Goal: Task Accomplishment & Management: Complete application form

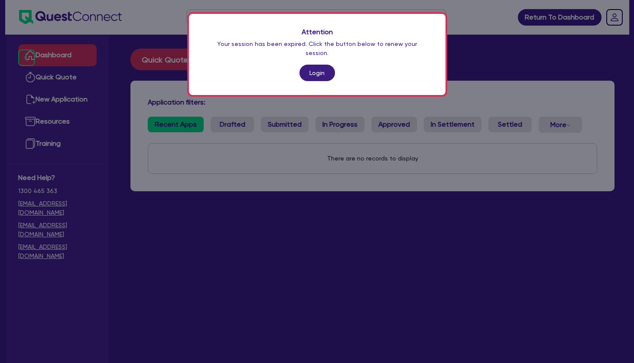
click at [314, 65] on link "Login" at bounding box center [318, 73] width 36 height 16
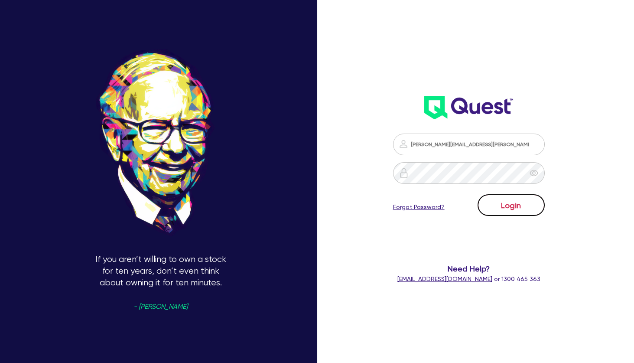
click at [509, 211] on button "Login" at bounding box center [511, 205] width 67 height 22
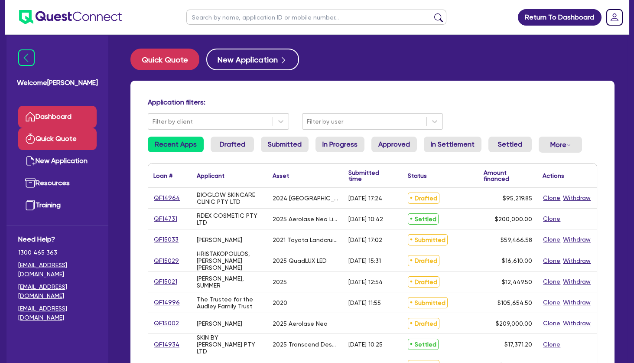
click at [65, 134] on link "Quick Quote" at bounding box center [57, 139] width 78 height 22
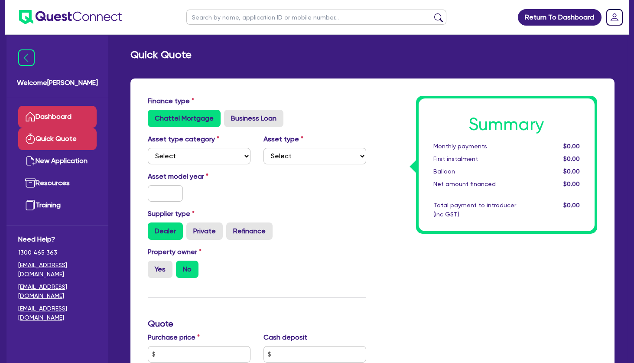
click at [63, 111] on link "Dashboard" at bounding box center [57, 117] width 78 height 22
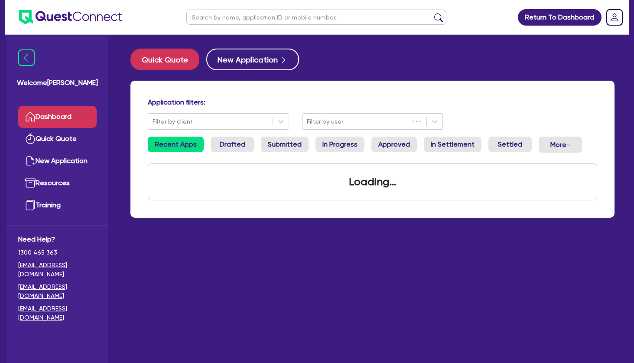
click at [241, 16] on input "text" at bounding box center [316, 17] width 260 height 15
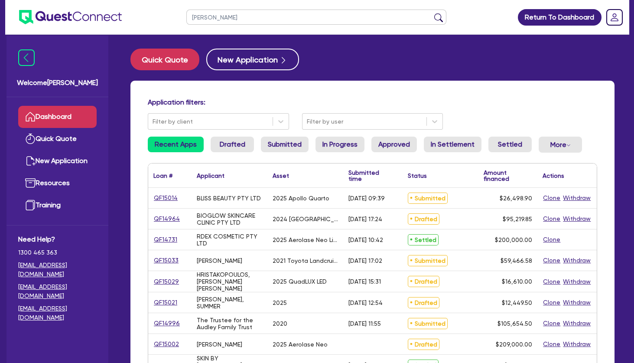
type input "[PERSON_NAME]"
click at [432, 13] on button "submit" at bounding box center [439, 19] width 14 height 12
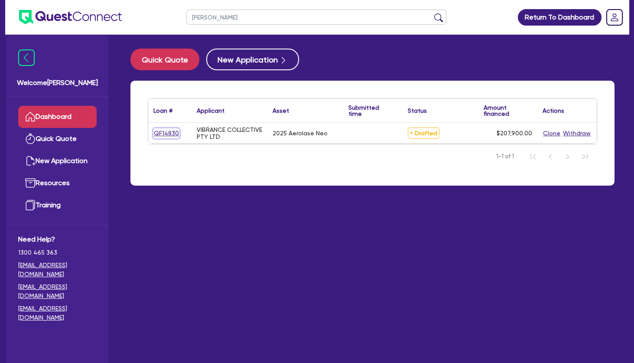
click at [170, 133] on link "QF14830" at bounding box center [166, 133] width 26 height 10
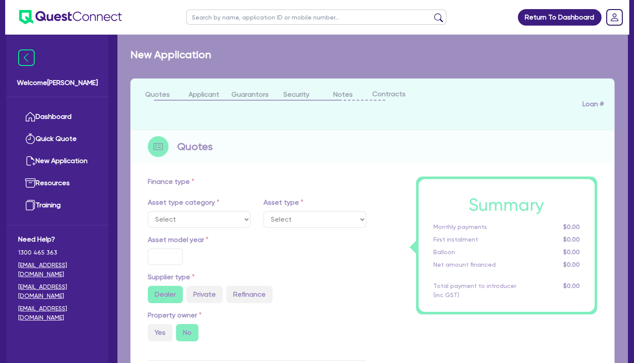
select select "TERTIARY_ASSETS"
type input "2025"
radio input "true"
type input "207,900"
type input "4"
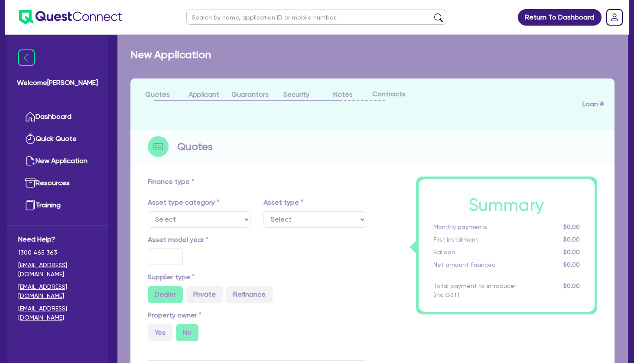
type input "8,316"
type input "7.49"
select select "BEAUTY_EQUIPMENT"
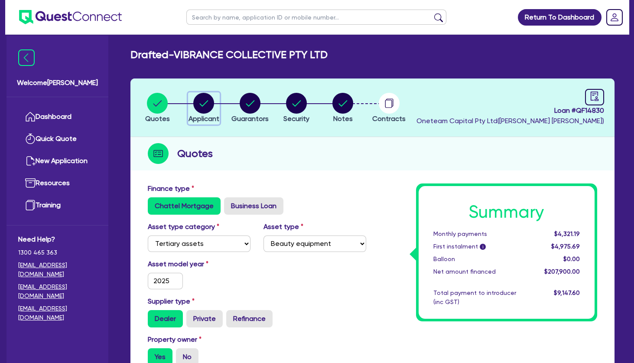
click at [212, 100] on circle "button" at bounding box center [203, 103] width 21 height 21
select select "COMPANY"
select select "HEALTH_BEAUTY"
select select "HAIR_BEAUTY_SALONS"
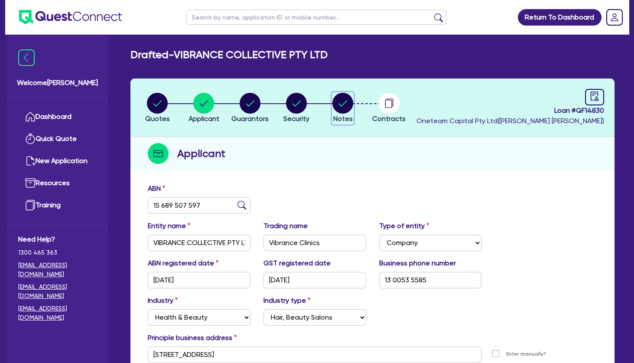
click at [335, 103] on circle "button" at bounding box center [343, 103] width 21 height 21
select select "Other"
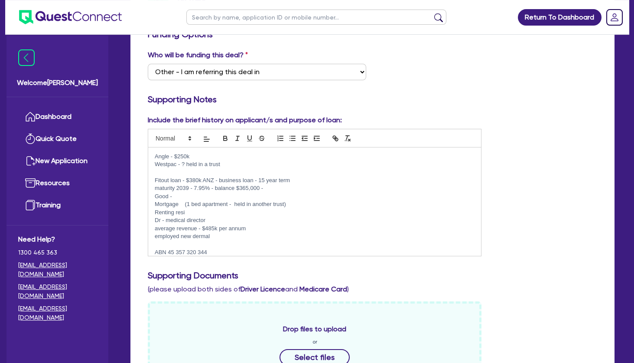
scroll to position [30, 0]
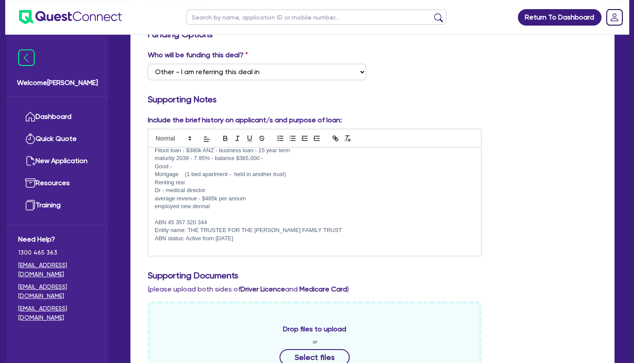
click at [225, 221] on p "ABN 45 357 320 344" at bounding box center [315, 223] width 320 height 8
click at [228, 213] on p at bounding box center [315, 215] width 320 height 8
click at [225, 249] on p at bounding box center [315, 246] width 320 height 8
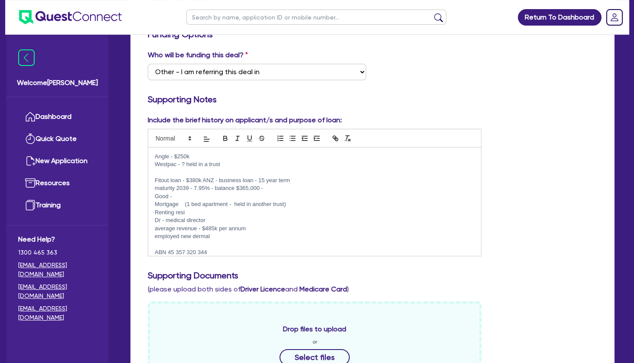
scroll to position [38, 0]
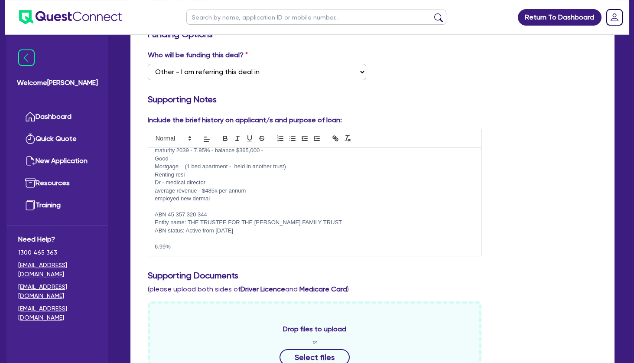
click at [240, 203] on p at bounding box center [315, 207] width 320 height 8
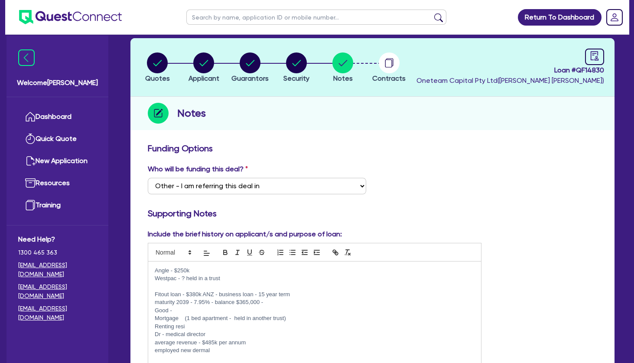
scroll to position [39, 0]
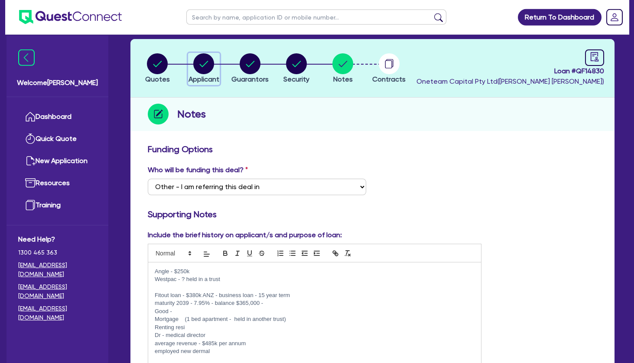
click at [209, 63] on circle "button" at bounding box center [203, 63] width 21 height 21
select select "COMPANY"
select select "HEALTH_BEAUTY"
select select "HAIR_BEAUTY_SALONS"
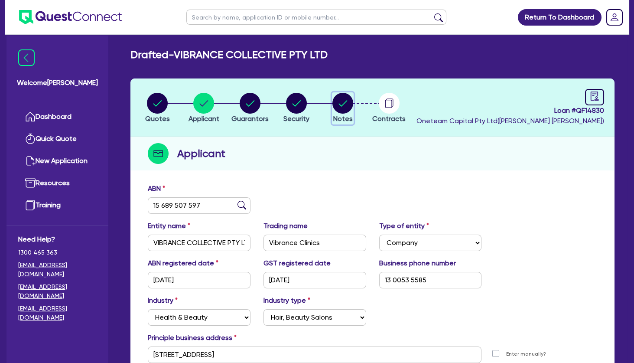
click at [347, 101] on circle "button" at bounding box center [343, 103] width 21 height 21
select select "Other"
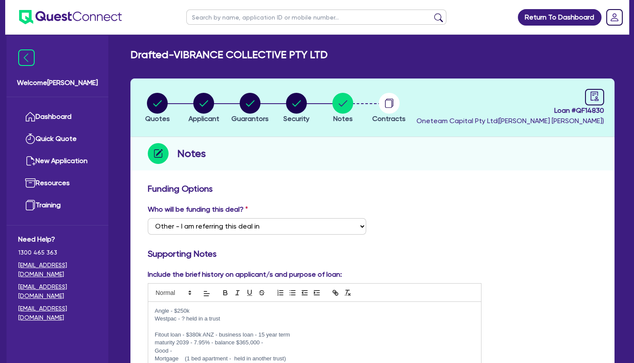
click at [299, 195] on div "Funding Options" at bounding box center [372, 190] width 463 height 14
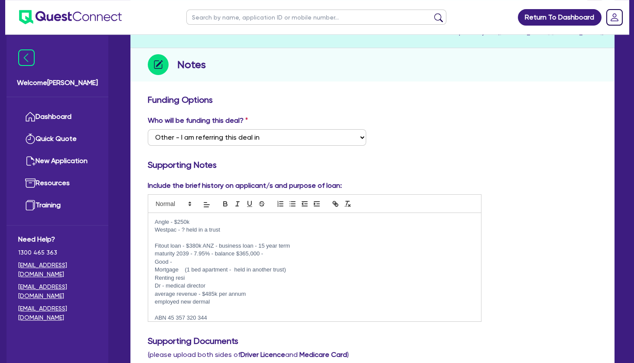
scroll to position [94, 0]
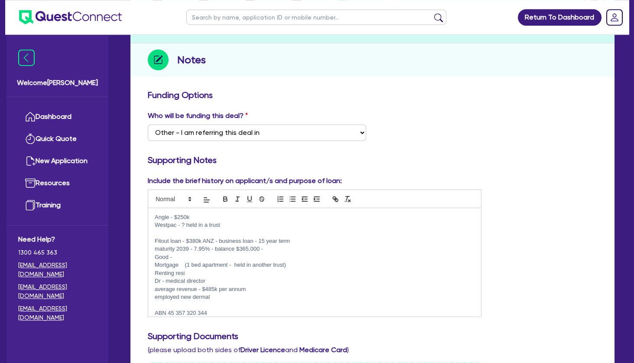
click at [227, 231] on p at bounding box center [315, 233] width 320 height 8
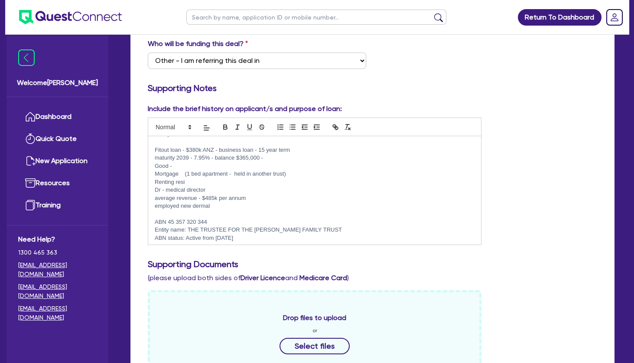
scroll to position [166, 0]
click at [211, 209] on p "employed new dermal" at bounding box center [315, 205] width 320 height 8
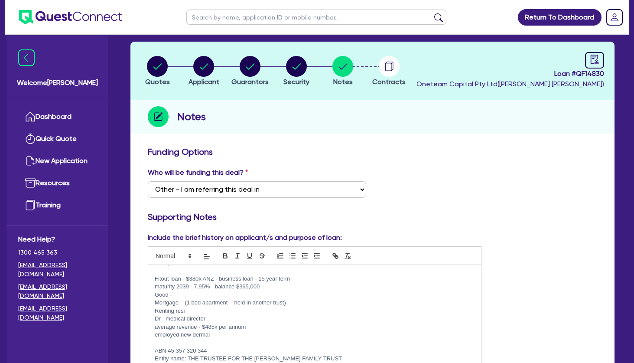
scroll to position [0, 0]
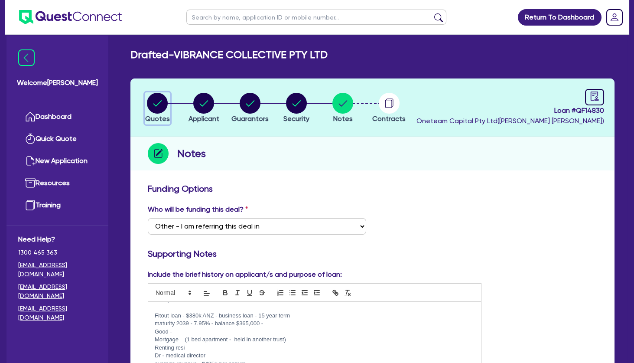
click at [158, 104] on icon "button" at bounding box center [157, 103] width 9 height 6
select select "TERTIARY_ASSETS"
select select "BEAUTY_EQUIPMENT"
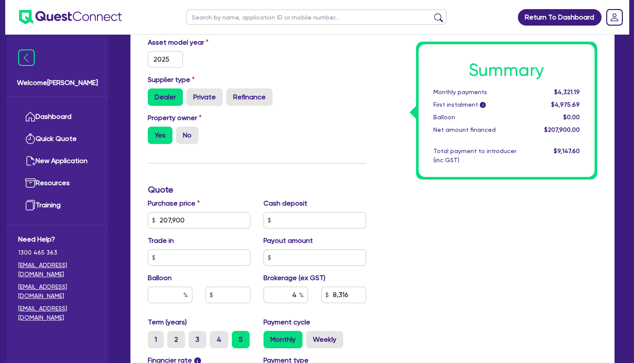
scroll to position [346, 0]
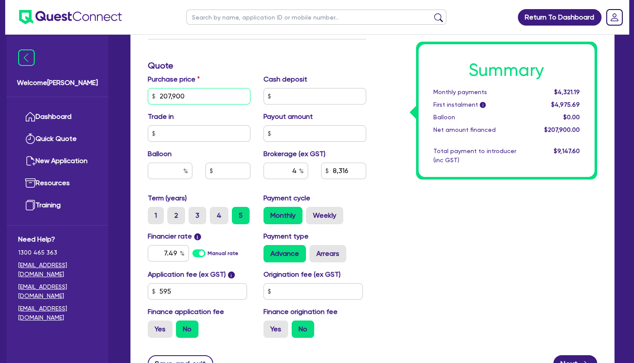
click at [201, 99] on input "207,900" at bounding box center [199, 96] width 103 height 16
type input "207,900"
type input "8,316"
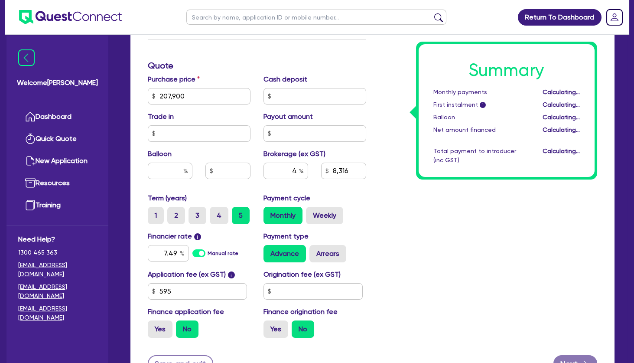
click at [248, 65] on h3 "Quote" at bounding box center [257, 65] width 219 height 10
type input "207,900"
type input "8,316"
drag, startPoint x: 160, startPoint y: 250, endPoint x: 197, endPoint y: 254, distance: 37.5
click at [189, 254] on input "7.49" at bounding box center [168, 253] width 41 height 16
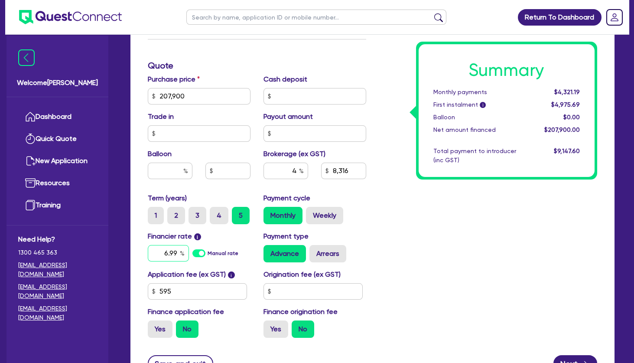
type input "6.99"
type input "207,900"
type input "8,316"
click at [410, 228] on div "Summary Monthly payments Calculating... First instalment i Calculating... Ballo…" at bounding box center [489, 91] width 232 height 507
type input "207,900"
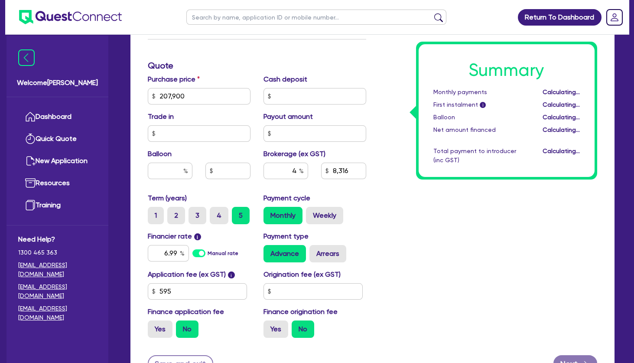
type input "8,316"
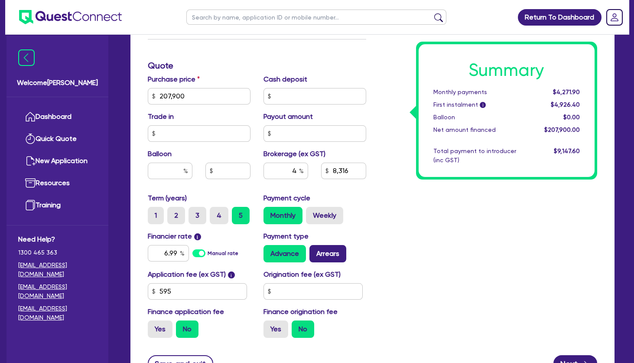
click at [339, 252] on label "Arrears" at bounding box center [328, 253] width 37 height 17
click at [315, 251] on input "Arrears" at bounding box center [313, 248] width 6 height 6
radio input "true"
type input "207,900"
type input "8,316"
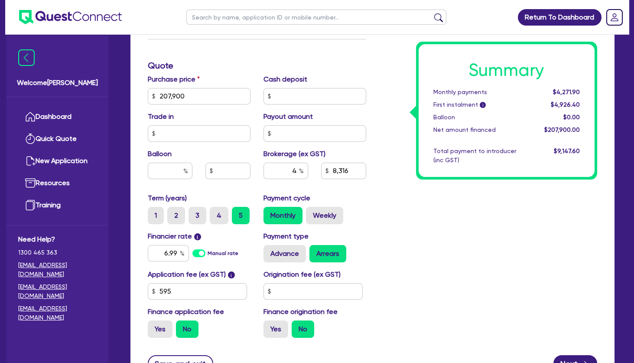
type input "207,900"
type input "8,316"
click at [399, 232] on div "Summary Monthly payments $4,296.78 First instalment i $4,951.28 Balloon $0.00 N…" at bounding box center [489, 91] width 232 height 507
click at [333, 215] on label "Weekly" at bounding box center [324, 215] width 37 height 17
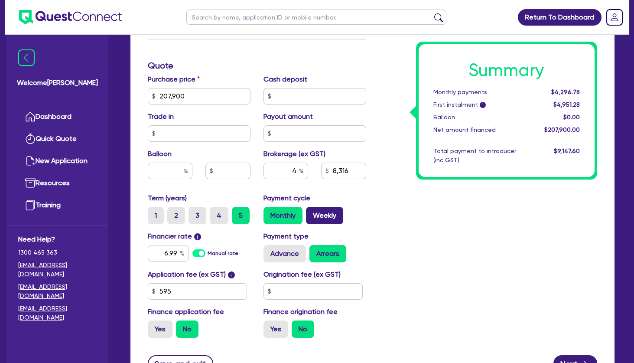
click at [312, 212] on input "Weekly" at bounding box center [309, 210] width 6 height 6
radio input "true"
type input "207,900"
type input "8,316"
type input "207,900"
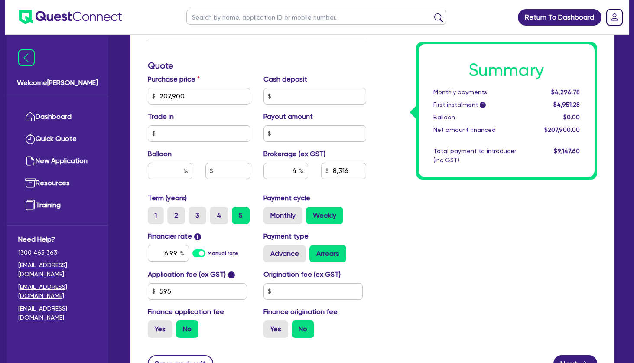
type input "8,316"
click at [365, 224] on div "Term (years) 1 2 3 4 5 Payment cycle Monthly Weekly" at bounding box center [257, 212] width 232 height 38
click at [168, 166] on input "text" at bounding box center [170, 171] width 45 height 16
type input "30"
type input "207,900"
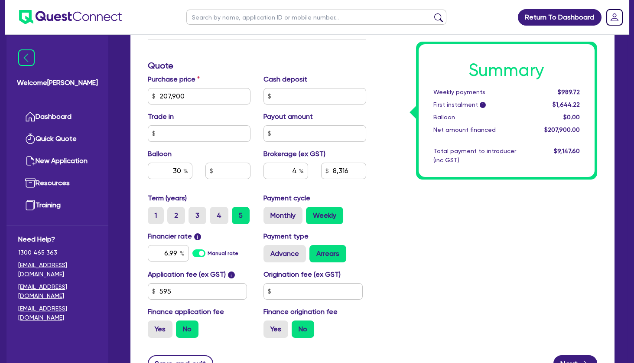
type input "8,316"
click at [415, 214] on div "Summary Weekly payments $989.72 First instalment i $1,644.22 Balloon $0.00 Net …" at bounding box center [489, 91] width 232 height 507
type input "207,900"
type input "62,370"
type input "8,316"
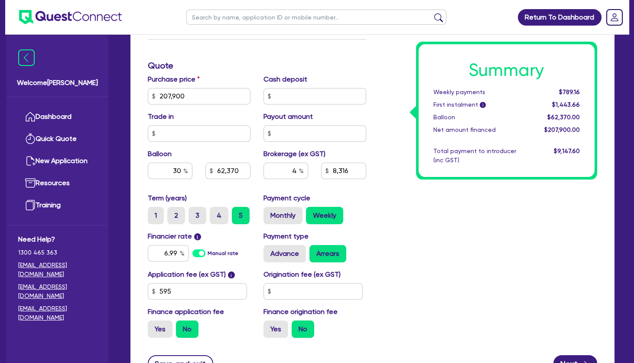
click at [417, 150] on div "Summary Weekly payments $789.16 First instalment i $1,443.66 Balloon $62,370.00…" at bounding box center [507, 111] width 182 height 138
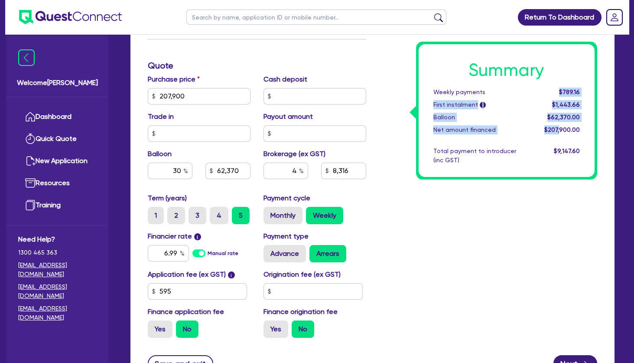
drag, startPoint x: 554, startPoint y: 92, endPoint x: 560, endPoint y: 130, distance: 38.6
click at [560, 130] on div "Summary Weekly payments $789.16 First instalment i $1,443.66 Balloon $62,370.00…" at bounding box center [507, 110] width 176 height 133
click at [560, 130] on span "$207,900.00" at bounding box center [563, 129] width 36 height 7
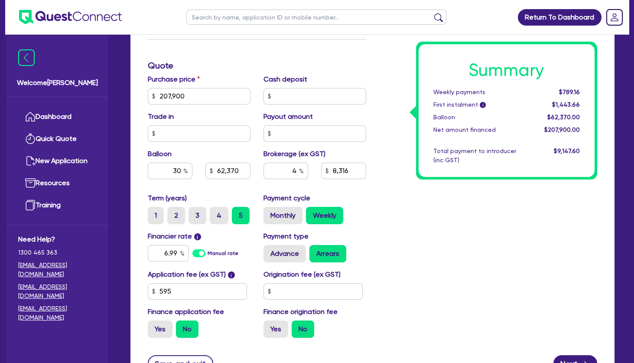
click at [564, 95] on span "$789.16" at bounding box center [569, 91] width 21 height 7
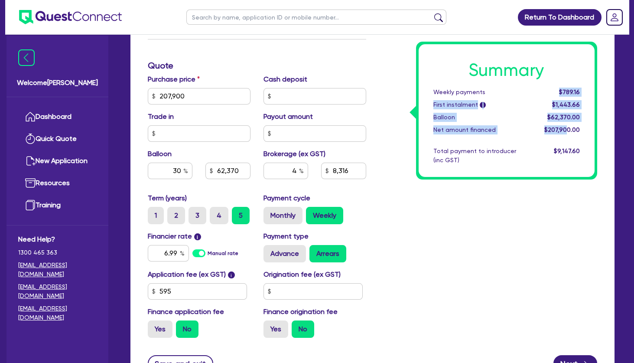
drag, startPoint x: 561, startPoint y: 92, endPoint x: 569, endPoint y: 136, distance: 44.9
click at [569, 136] on div "Summary Weekly payments $789.16 First instalment i $1,443.66 Balloon $62,370.00…" at bounding box center [507, 110] width 176 height 133
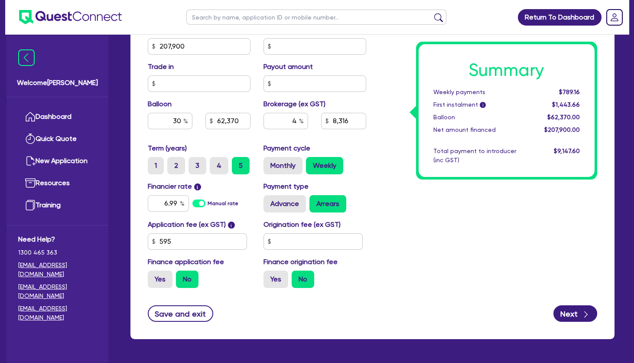
scroll to position [394, 0]
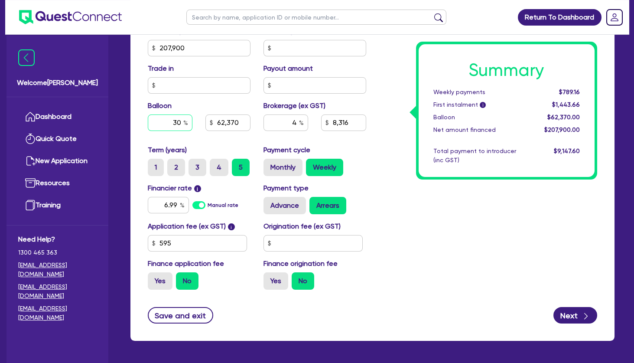
drag, startPoint x: 172, startPoint y: 121, endPoint x: 189, endPoint y: 123, distance: 17.4
click at [189, 123] on input "30" at bounding box center [170, 122] width 45 height 16
type input "0"
type input "207,900"
type input "62,370"
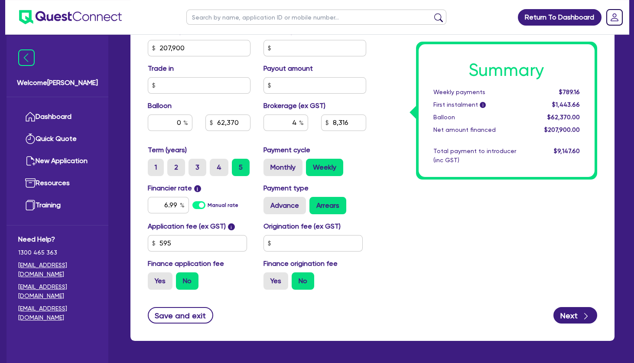
type input "8,316"
click at [443, 199] on div "Summary Weekly payments $789.16 First instalment i $1,443.66 Balloon $62,370.00…" at bounding box center [489, 43] width 232 height 507
type input "207,900"
type input "8,316"
drag, startPoint x: 562, startPoint y: 94, endPoint x: 569, endPoint y: 115, distance: 22.2
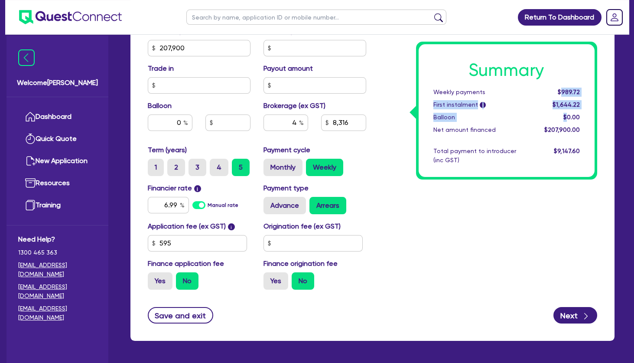
click at [569, 115] on div "Summary Weekly payments $989.72 First instalment i $1,644.22 Balloon $0.00 Net …" at bounding box center [507, 110] width 176 height 133
click at [569, 115] on span "$0.00" at bounding box center [572, 117] width 16 height 7
click at [175, 123] on input "0" at bounding box center [170, 122] width 45 height 16
type input "30"
type input "207,900"
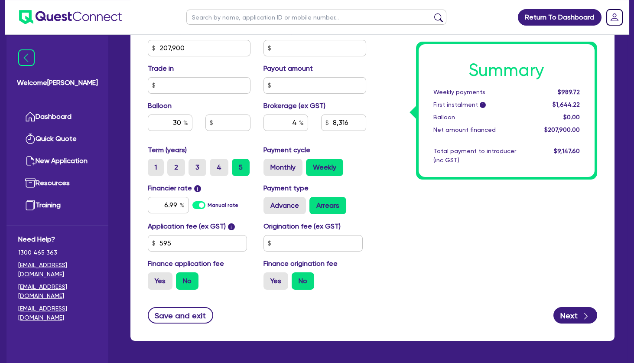
type input "8,316"
click at [476, 222] on div "Summary Weekly payments $989.72 First instalment i $1,644.22 Balloon $0.00 Net …" at bounding box center [489, 43] width 232 height 507
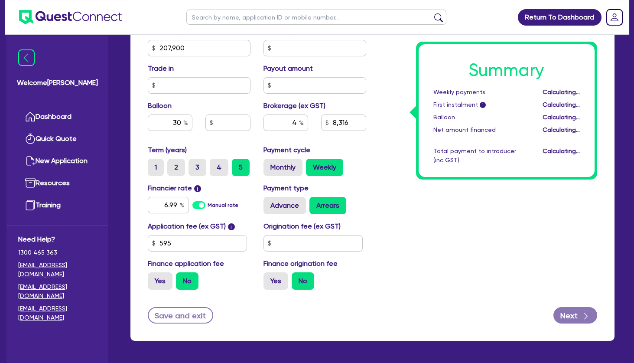
type input "207,900"
type input "62,370"
type input "8,316"
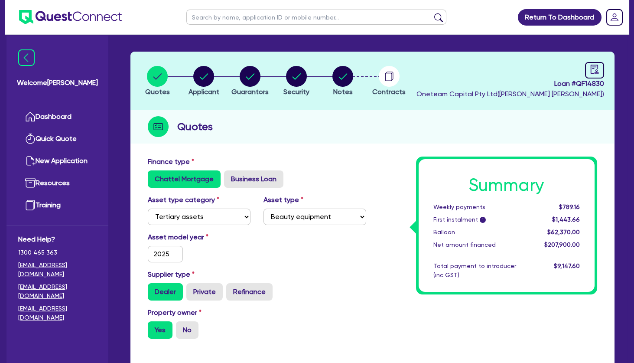
scroll to position [0, 0]
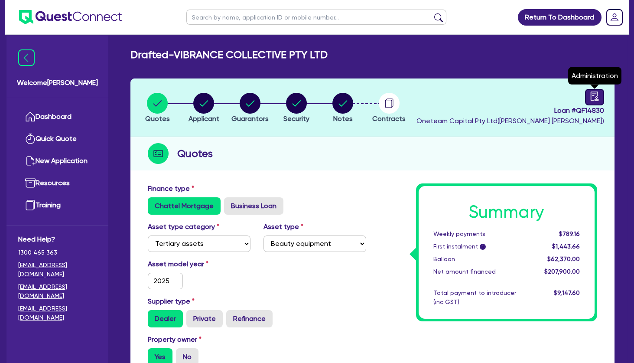
click at [597, 92] on icon "audit" at bounding box center [595, 95] width 8 height 9
select select "DRAFTED_NEW"
select select "Other"
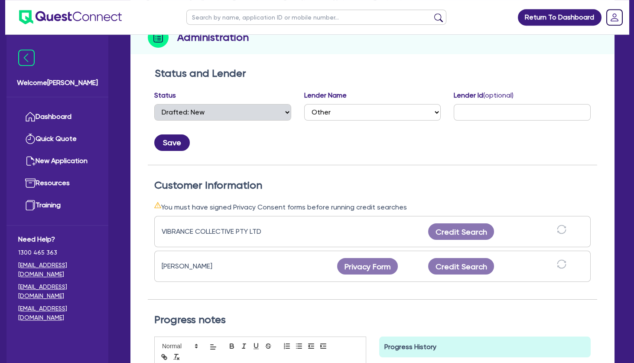
scroll to position [126, 0]
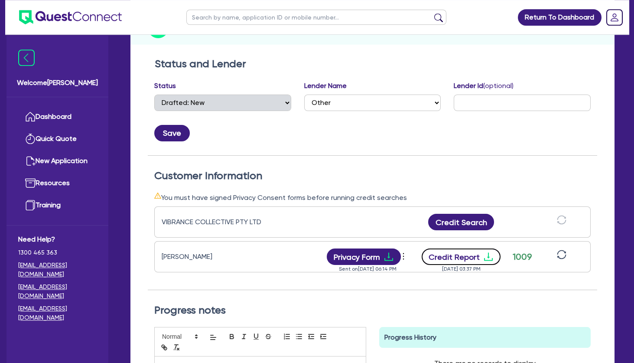
click at [481, 256] on button "Credit Report" at bounding box center [461, 256] width 79 height 16
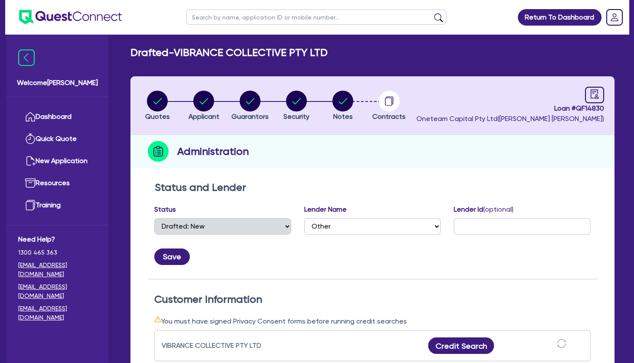
scroll to position [0, 0]
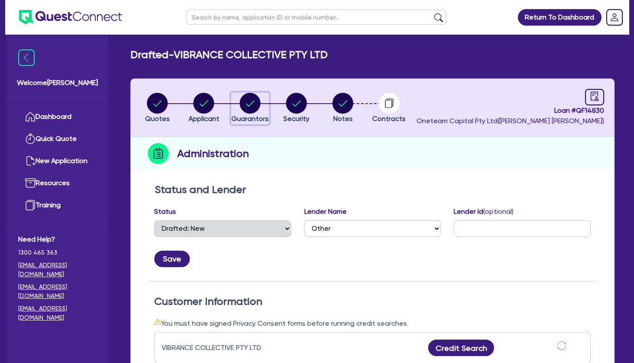
click at [254, 104] on circle "button" at bounding box center [250, 103] width 21 height 21
select select "DR"
select select "VIC"
select select "SINGLE"
select select "INVESTMENT_PROPERTY"
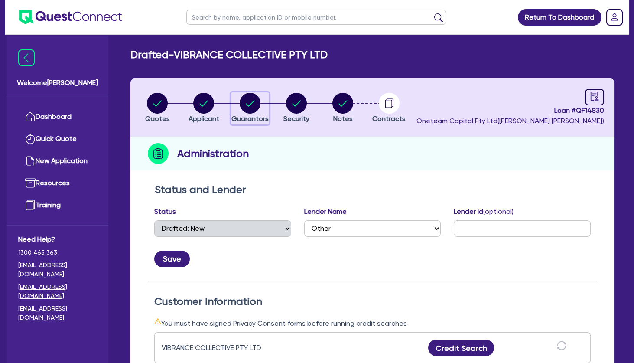
select select "CASH"
select select "VEHICLE"
select select "OTHER"
select select "INVESTMENT_PROPERTY_LOAN"
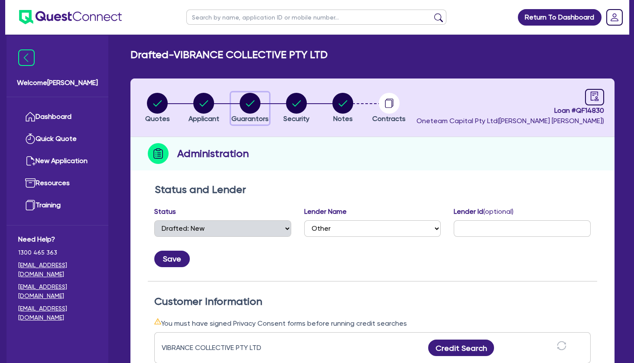
select select "EQUIPMENT_LOAN"
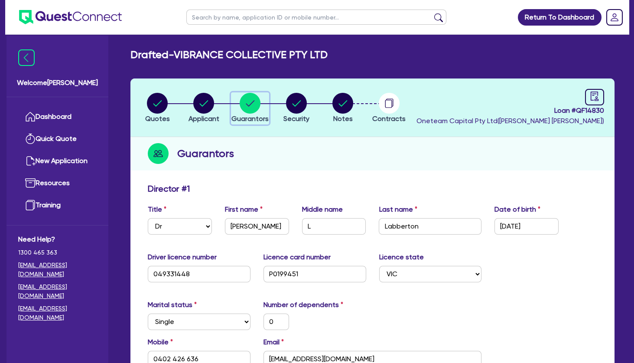
scroll to position [120, 0]
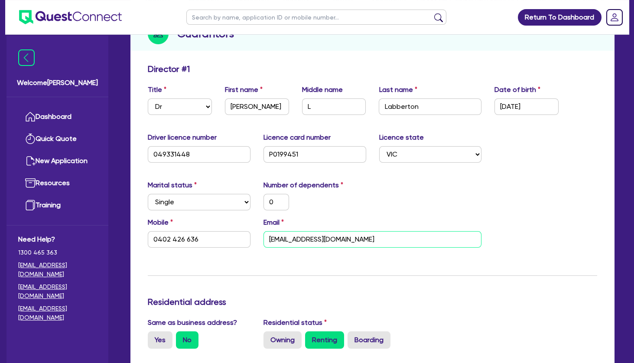
click at [307, 239] on input "[EMAIL_ADDRESS][DOMAIN_NAME]" at bounding box center [373, 239] width 219 height 16
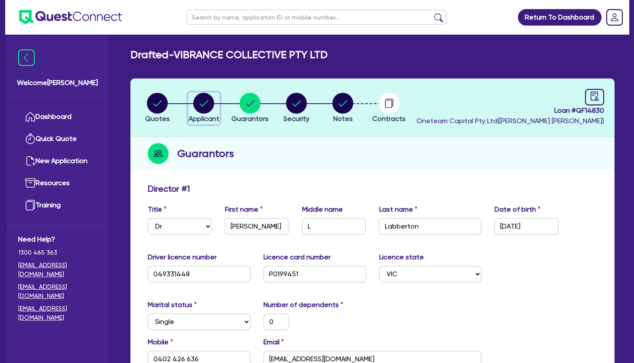
click at [205, 111] on circle "button" at bounding box center [203, 103] width 21 height 21
select select "COMPANY"
select select "HEALTH_BEAUTY"
select select "HAIR_BEAUTY_SALONS"
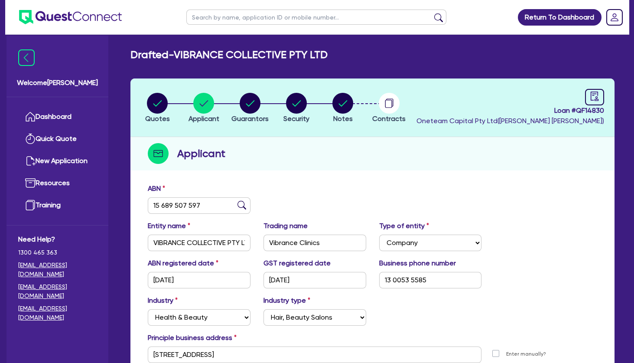
click at [227, 13] on input "text" at bounding box center [316, 17] width 260 height 15
type input "jayde"
click button "submit" at bounding box center [439, 19] width 14 height 12
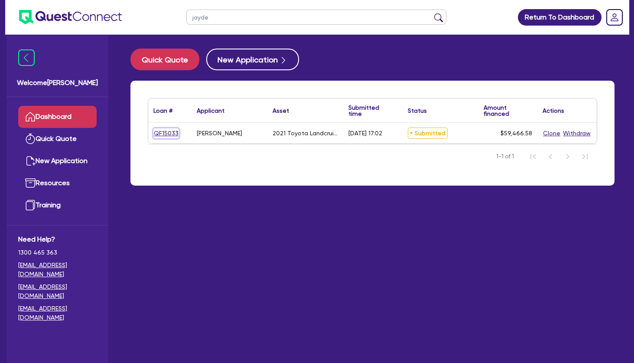
click at [163, 134] on link "QF15033" at bounding box center [166, 133] width 26 height 10
select select "CARS_AND_LIGHT_TRUCKS"
select select "PASSENGER_VEHICLES"
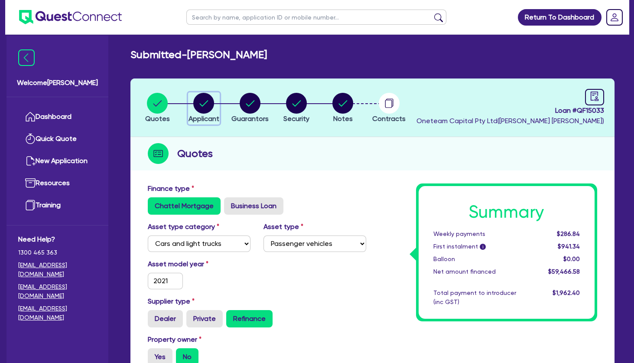
click at [208, 109] on circle "button" at bounding box center [203, 103] width 21 height 21
select select "SOLE_TRADER"
select select "HEALTH_BEAUTY"
select select "OTHER_HEALTH_BEAUTY"
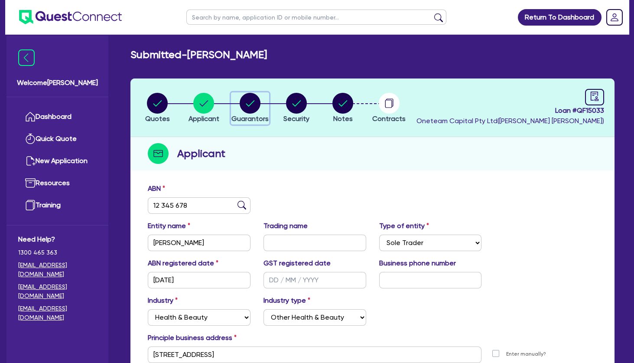
click at [245, 103] on circle "button" at bounding box center [250, 103] width 21 height 21
select select "MRS"
select select "QLD"
select select "DE_FACTO"
select select "MR"
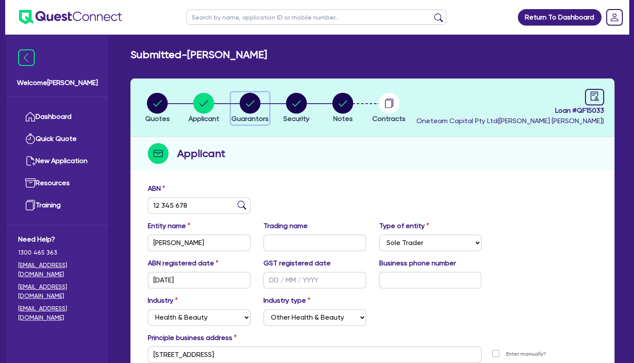
select select "QLD"
select select "DE_FACTO"
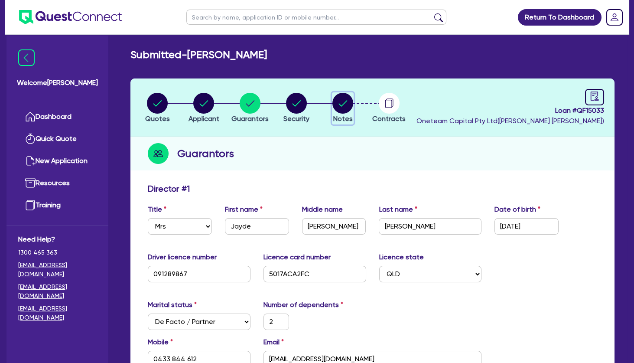
click at [347, 101] on circle "button" at bounding box center [343, 103] width 21 height 21
select select "Other"
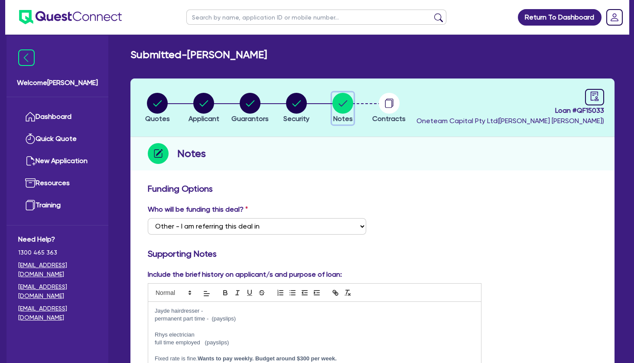
scroll to position [137, 0]
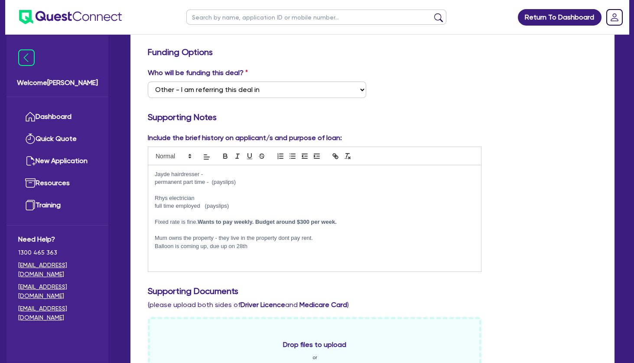
click at [254, 257] on p at bounding box center [315, 254] width 320 height 8
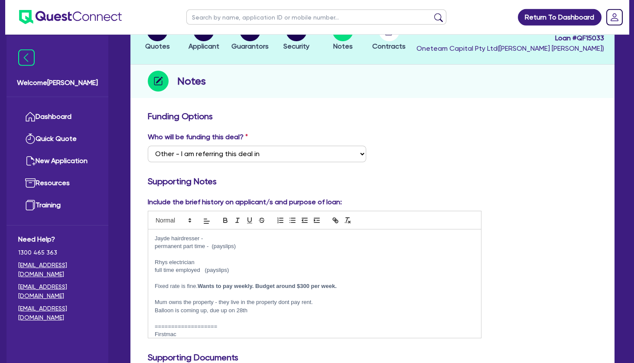
scroll to position [0, 0]
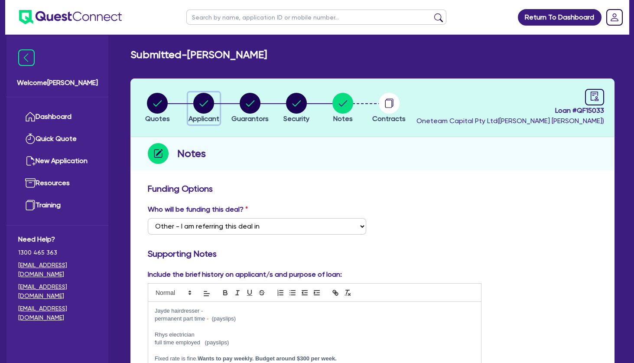
click at [207, 100] on circle "button" at bounding box center [203, 103] width 21 height 21
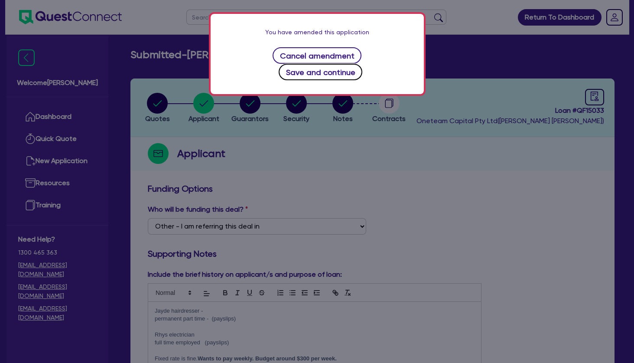
click at [332, 76] on button "Save and continue" at bounding box center [321, 72] width 84 height 16
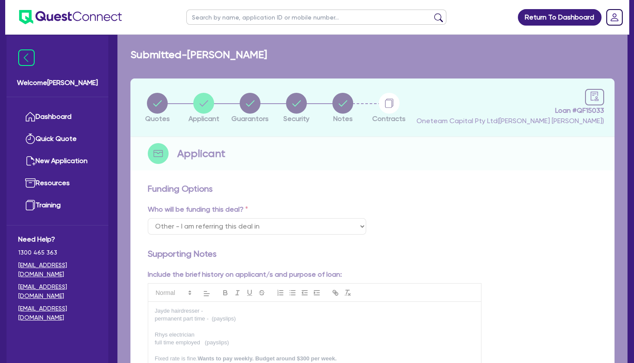
select select "SOLE_TRADER"
select select "HEALTH_BEAUTY"
select select "OTHER_HEALTH_BEAUTY"
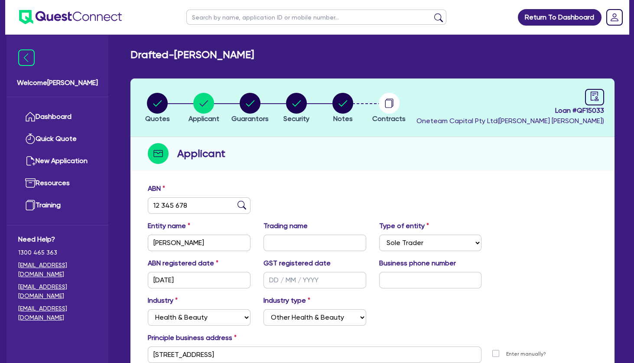
click at [259, 19] on input "text" at bounding box center [316, 17] width 260 height 15
type input "ANGUS"
click button "submit" at bounding box center [439, 19] width 14 height 12
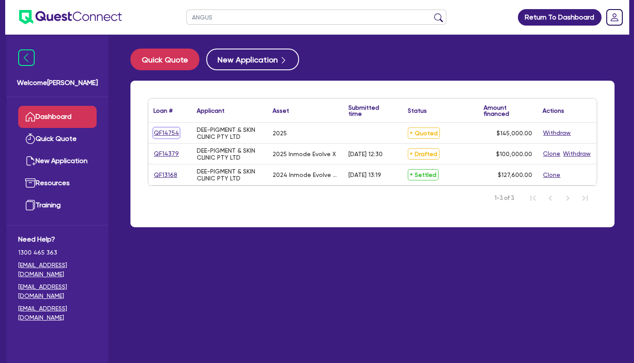
click at [168, 131] on link "QF14754" at bounding box center [166, 133] width 26 height 10
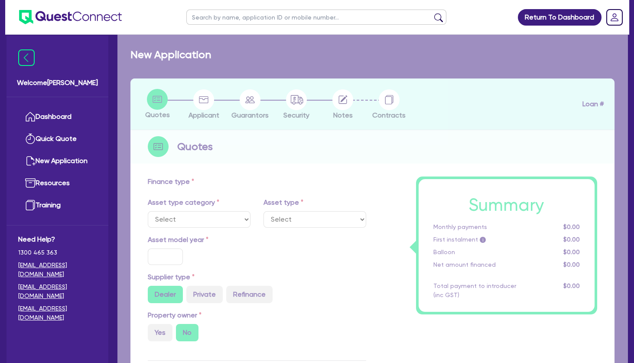
select select "TERTIARY_ASSETS"
type input "2025"
radio input "true"
type input "145,000"
type input "4"
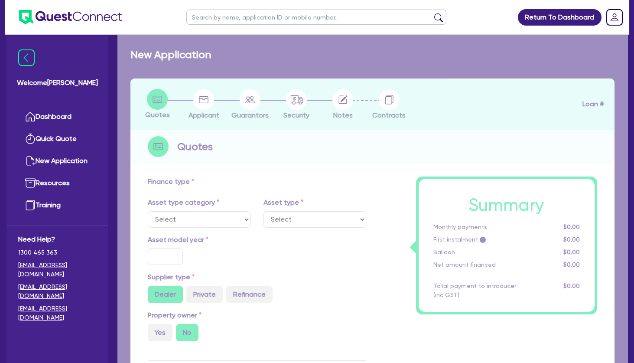
type input "5,800"
type input "10.45"
type input "649"
type input "900"
select select "BEAUTY_EQUIPMENT"
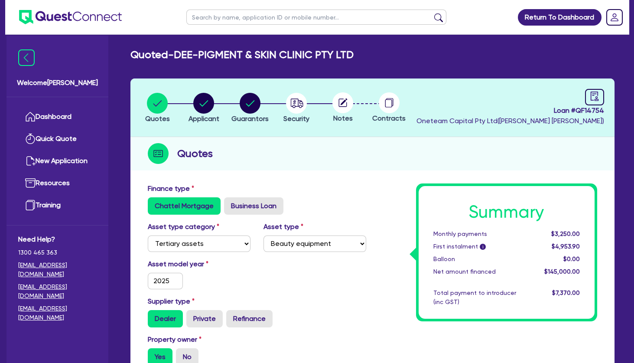
click at [340, 106] on icon at bounding box center [343, 102] width 8 height 8
click at [297, 105] on circle "button" at bounding box center [296, 103] width 21 height 21
select select "TERTIARY_ASSETS"
select select "BEAUTY_EQUIPMENT"
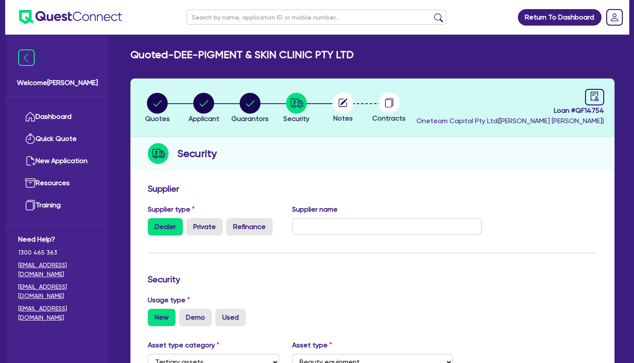
click at [342, 102] on circle at bounding box center [343, 102] width 21 height 21
click at [324, 230] on input "text" at bounding box center [386, 226] width 189 height 16
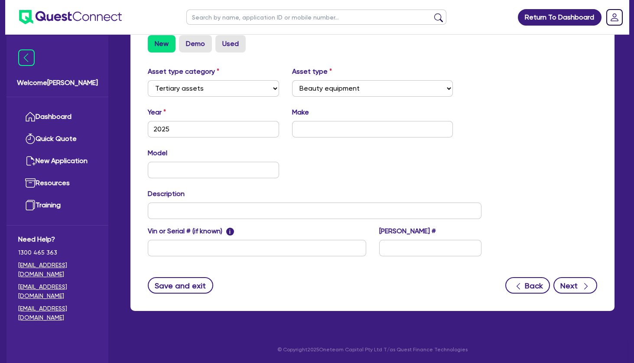
type input "iNMODE"
click at [564, 278] on button "Next" at bounding box center [576, 285] width 44 height 16
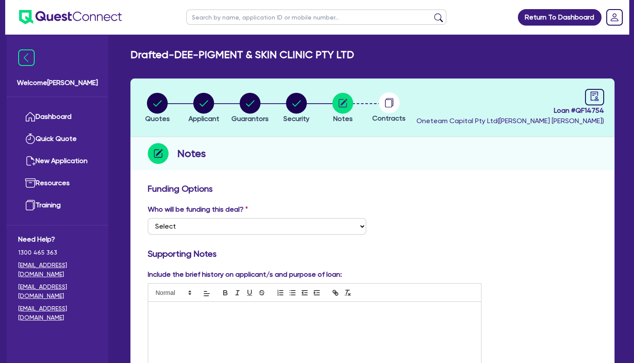
click at [219, 16] on input "text" at bounding box center [316, 17] width 260 height 15
type input "ANGUS"
click at [215, 18] on input "ANGUS" at bounding box center [316, 17] width 260 height 15
click button "submit" at bounding box center [439, 19] width 14 height 12
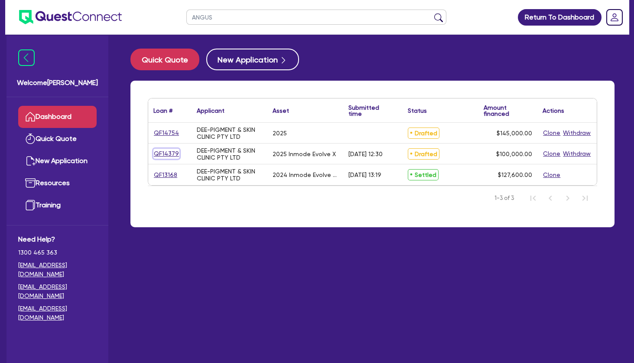
click at [172, 152] on link "QF14379" at bounding box center [166, 154] width 26 height 10
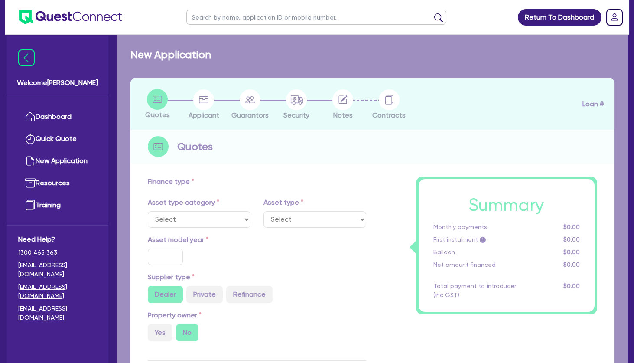
select select "SECONDARY_ASSETS"
type input "2025"
type input "159,500"
type input "59,500"
type input "4"
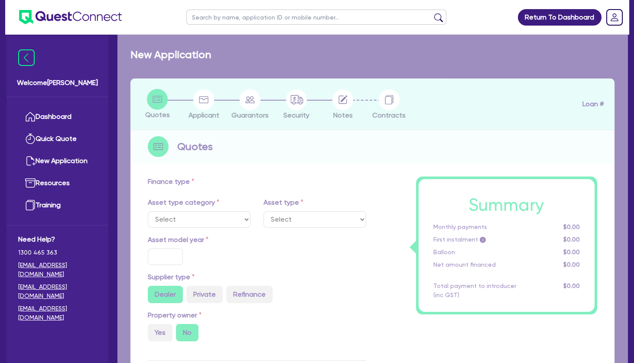
type input "4,000"
radio input "true"
type input "8.75"
select select "MEDICAL_DENTAL_LABORATORY_EQUIPMENT"
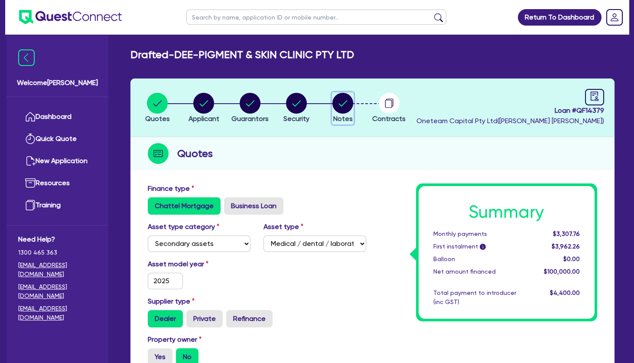
click at [343, 100] on circle "button" at bounding box center [343, 103] width 21 height 21
select select "Other"
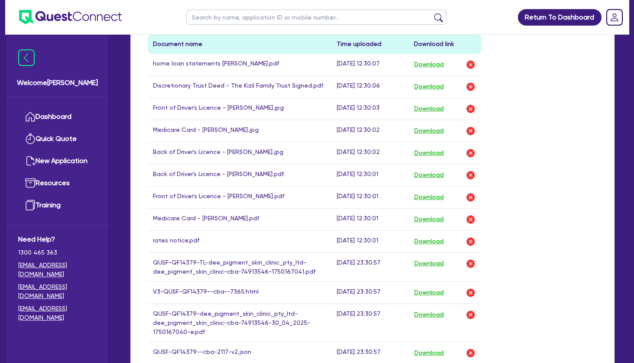
scroll to position [583, 0]
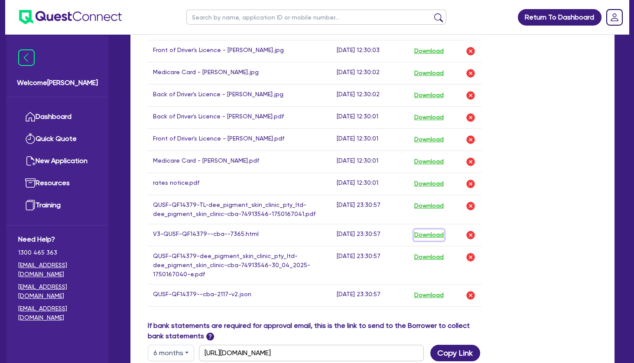
click at [436, 232] on button "Download" at bounding box center [429, 234] width 30 height 11
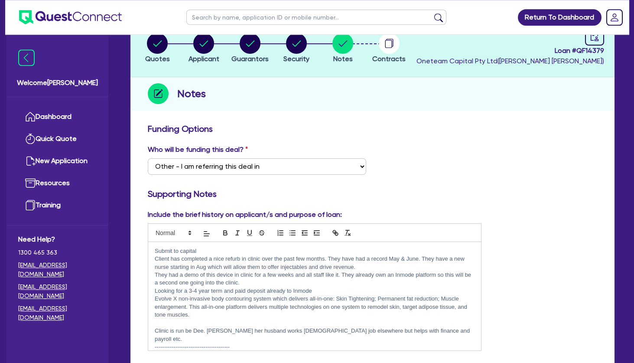
scroll to position [58, 0]
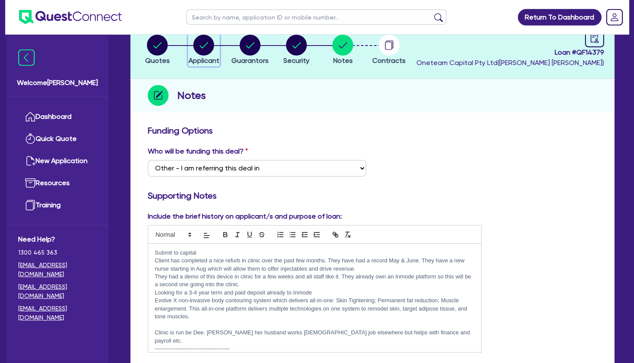
click at [203, 52] on circle "button" at bounding box center [203, 45] width 21 height 21
select select "COMPANY"
select select "HEALTH_BEAUTY"
select select "HAIR_BEAUTY_SALONS"
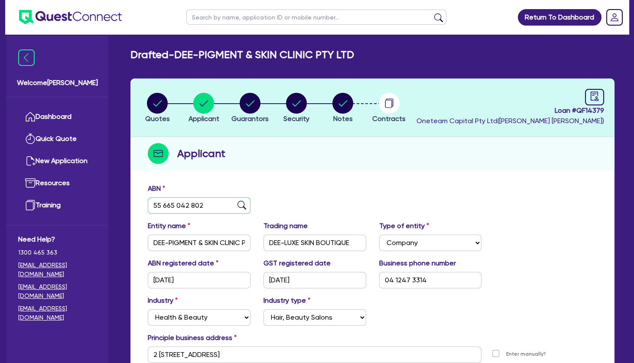
click at [183, 205] on input "55 665 042 802" at bounding box center [199, 205] width 103 height 16
click at [163, 108] on circle "button" at bounding box center [157, 103] width 21 height 21
select select "SECONDARY_ASSETS"
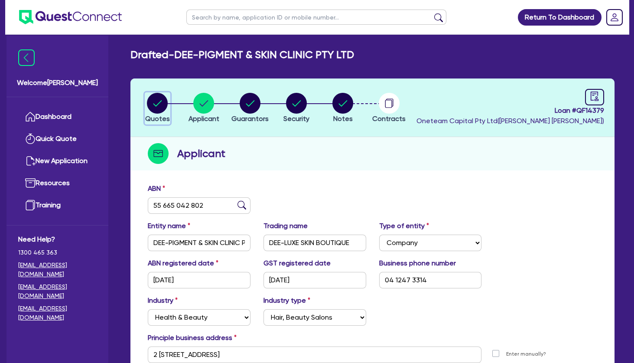
select select "MEDICAL_DENTAL_LABORATORY_EQUIPMENT"
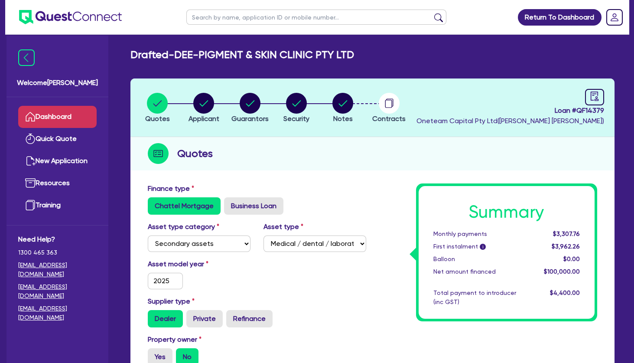
click at [74, 117] on link "Dashboard" at bounding box center [57, 117] width 78 height 22
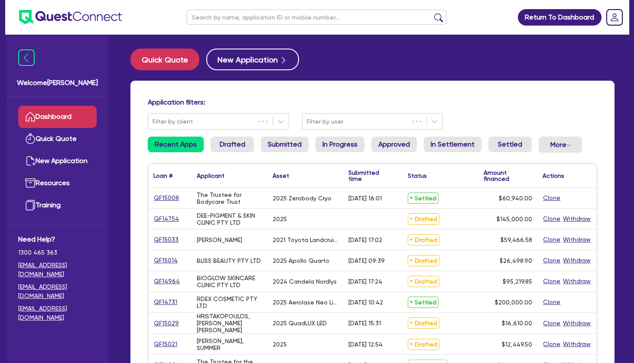
click at [244, 20] on input "text" at bounding box center [316, 17] width 260 height 15
click at [239, 15] on input "text" at bounding box center [316, 17] width 260 height 15
type input "jayde"
click at [432, 13] on button "submit" at bounding box center [439, 19] width 14 height 12
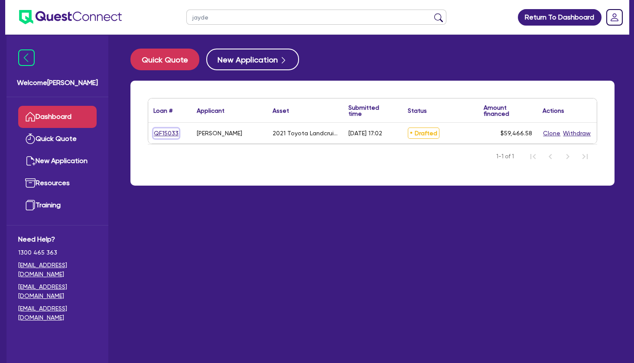
click at [163, 131] on link "QF15033" at bounding box center [166, 133] width 26 height 10
select select "CARS_AND_LIGHT_TRUCKS"
select select "PASSENGER_VEHICLES"
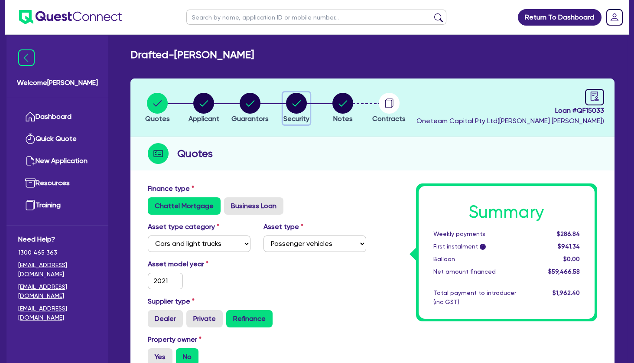
click at [298, 104] on icon "button" at bounding box center [297, 103] width 9 height 6
select select "CARS_AND_LIGHT_TRUCKS"
select select "PASSENGER_VEHICLES"
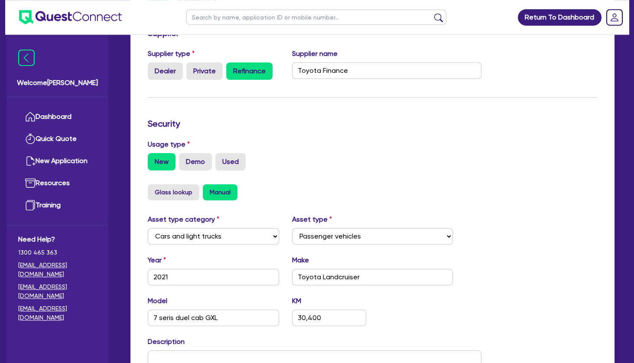
scroll to position [159, 0]
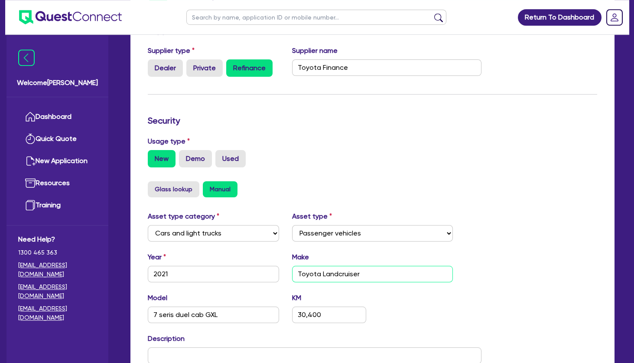
click at [319, 270] on input "Toyota Landcruiser" at bounding box center [372, 274] width 160 height 16
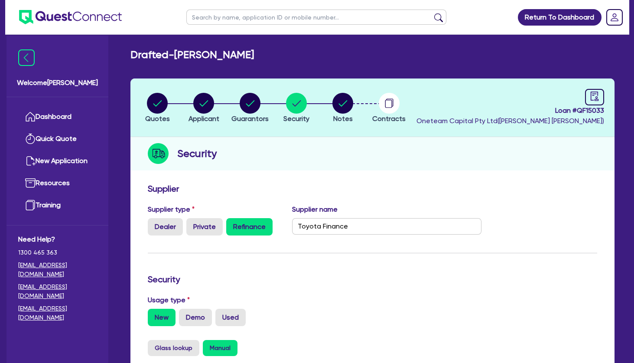
click at [238, 20] on input "text" at bounding box center [316, 17] width 260 height 15
type input "bioglow"
click button "submit" at bounding box center [439, 19] width 14 height 12
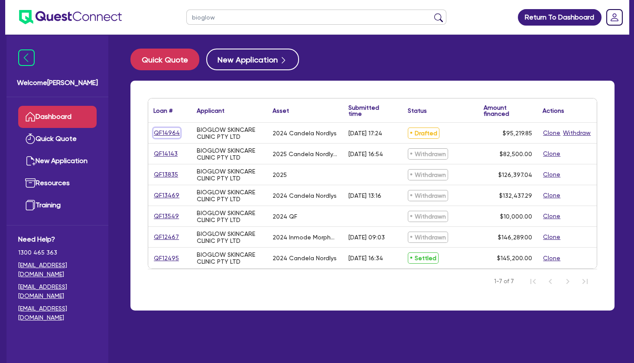
click at [168, 133] on link "QF14964" at bounding box center [166, 133] width 27 height 10
select select "TERTIARY_ASSETS"
select select "BEAUTY_EQUIPMENT"
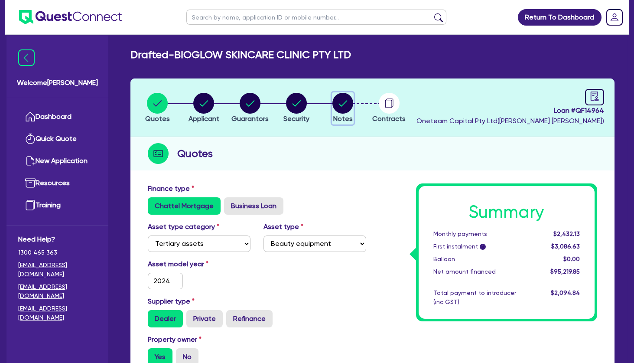
click at [348, 101] on circle "button" at bounding box center [343, 103] width 21 height 21
select select "Other"
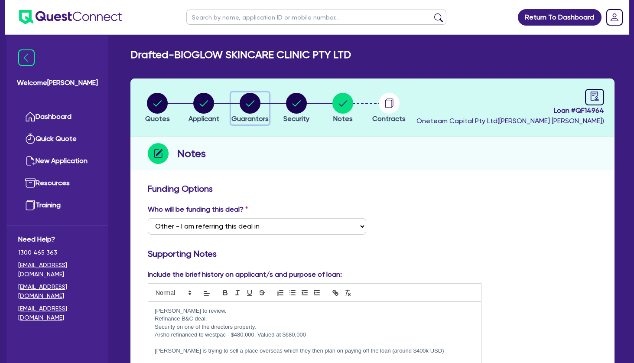
click at [250, 103] on circle "button" at bounding box center [250, 103] width 21 height 21
select select "MRS"
select select "[GEOGRAPHIC_DATA]"
select select "MARRIED"
select select "PROPERTY"
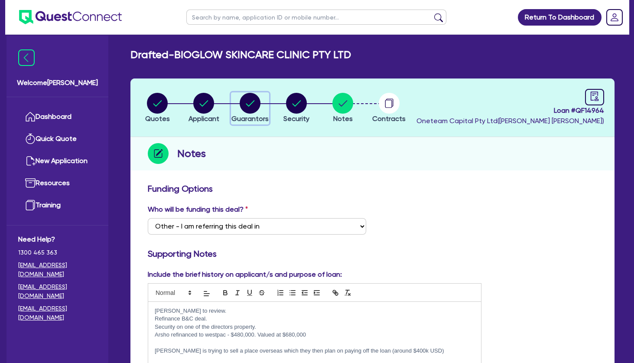
select select "CASH"
select select "OTHER"
select select "VEHICLE"
select select "HOUSEHOLD_PERSONAL"
select select "MORTGAGE"
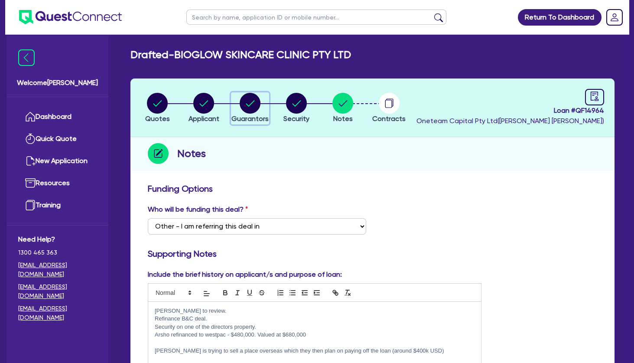
select select "PERSONAL_LOAN"
select select "MRS"
select select "[GEOGRAPHIC_DATA]"
select select "SINGLE"
select select "PROPERTY"
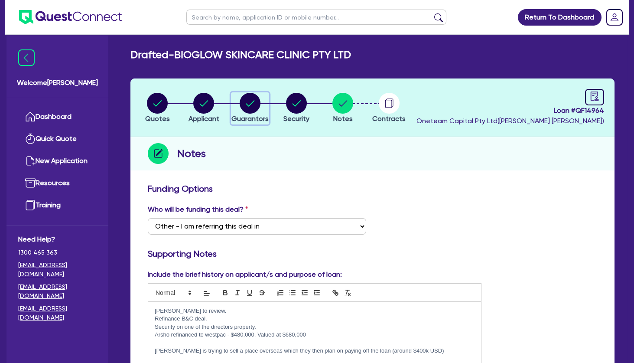
select select "VEHICLE"
select select "HOUSEHOLD_PERSONAL"
select select "MORTGAGE"
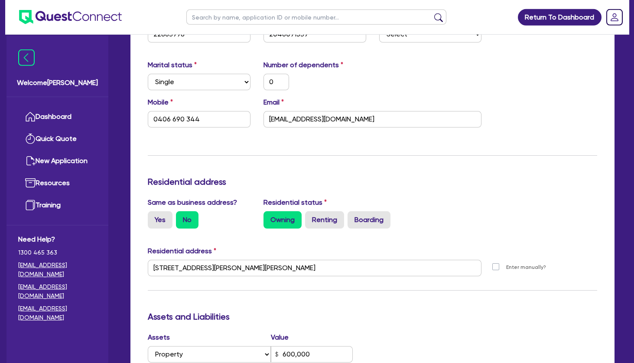
scroll to position [1160, 0]
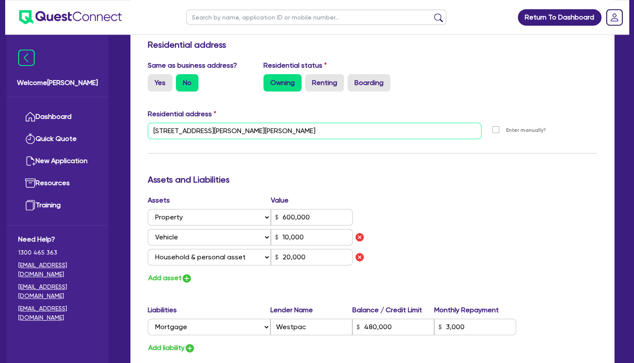
click at [217, 131] on input "[STREET_ADDRESS][PERSON_NAME][PERSON_NAME]" at bounding box center [315, 131] width 334 height 16
click at [244, 88] on div "Yes No" at bounding box center [199, 82] width 103 height 17
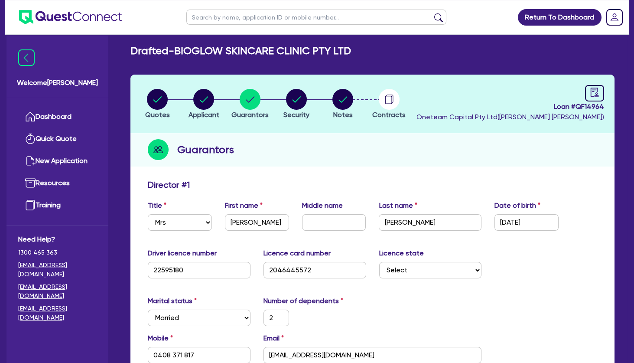
scroll to position [0, 0]
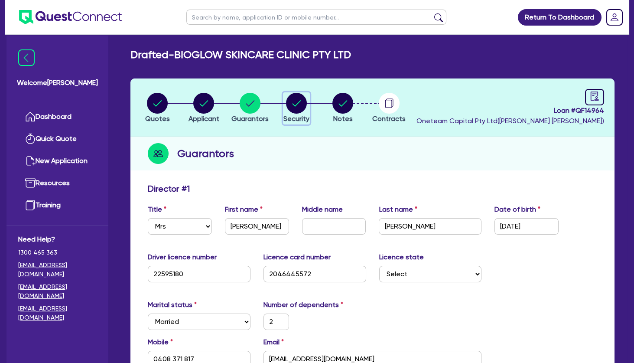
click at [301, 96] on circle "button" at bounding box center [296, 103] width 21 height 21
select select "TERTIARY_ASSETS"
select select "BEAUTY_EQUIPMENT"
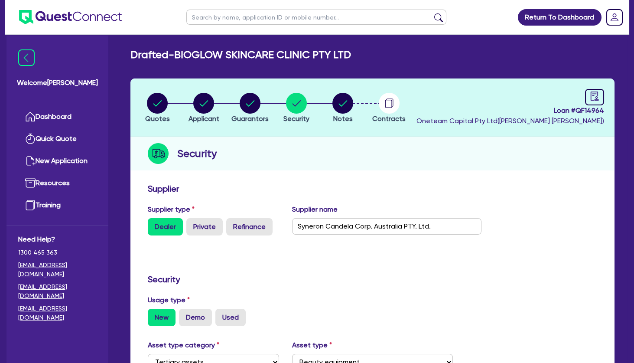
click at [267, 11] on input "text" at bounding box center [316, 17] width 260 height 15
type input "[PERSON_NAME]"
click button "submit" at bounding box center [439, 19] width 14 height 12
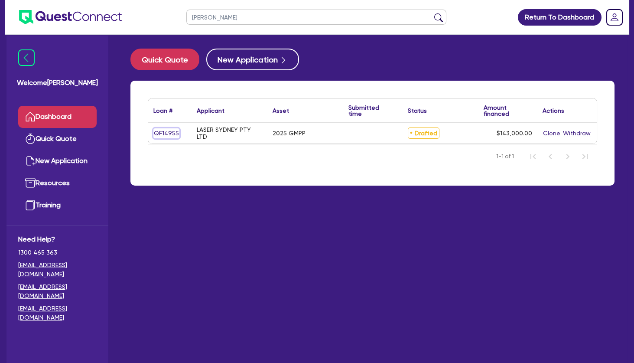
click at [165, 131] on link "QF14955" at bounding box center [166, 133] width 26 height 10
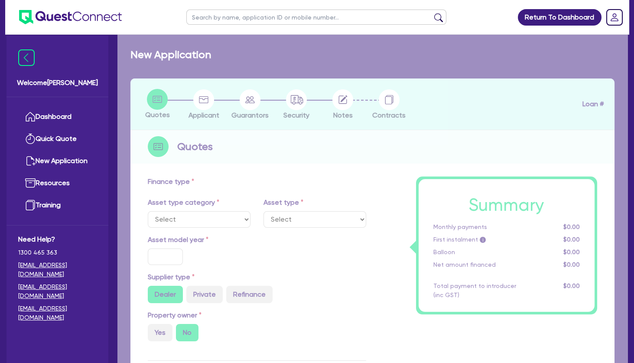
select select "TERTIARY_ASSETS"
type input "2025"
radio input "true"
type input "143,000"
type input "30"
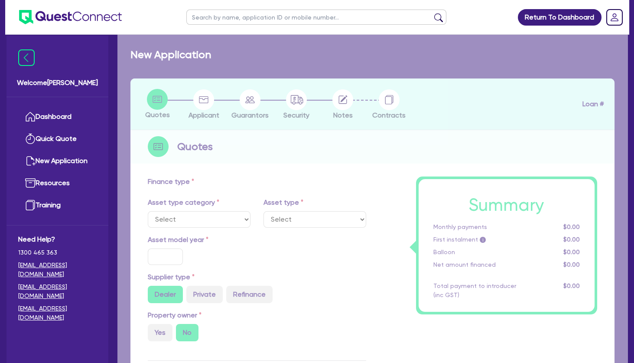
type input "42,900"
type input "5"
type input "7,150"
type input "6.99"
type input "495"
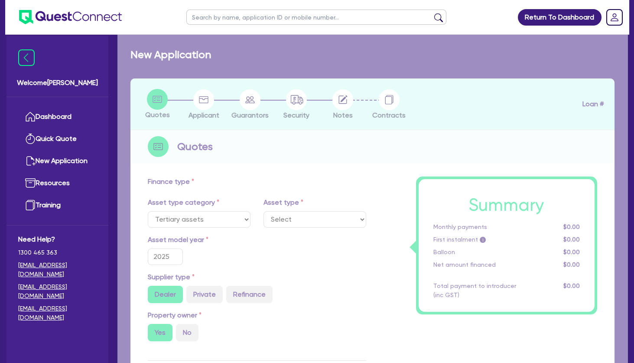
select select "BEAUTY_EQUIPMENT"
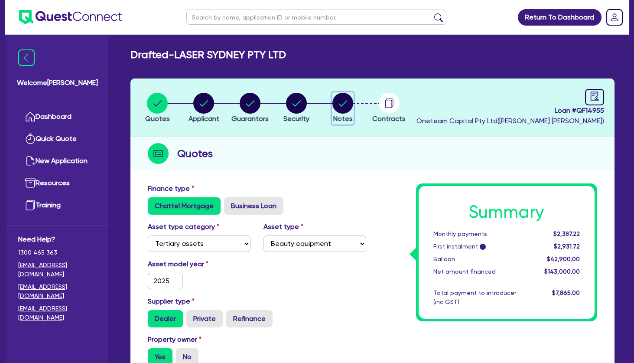
click at [345, 99] on circle "button" at bounding box center [343, 103] width 21 height 21
select select "Other"
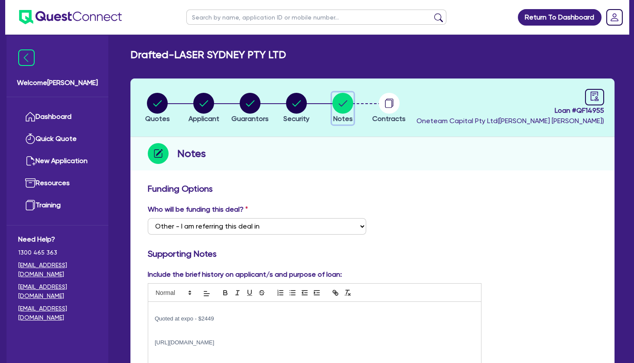
scroll to position [66, 0]
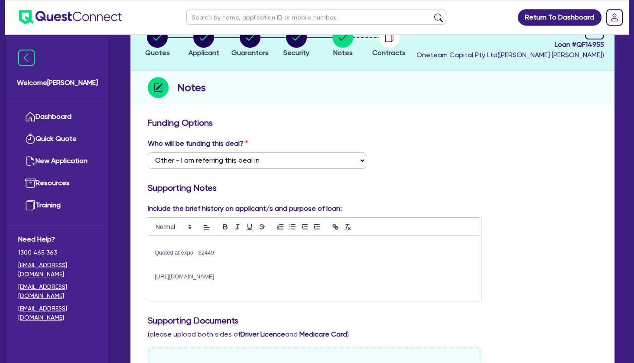
click at [232, 267] on p at bounding box center [315, 269] width 320 height 8
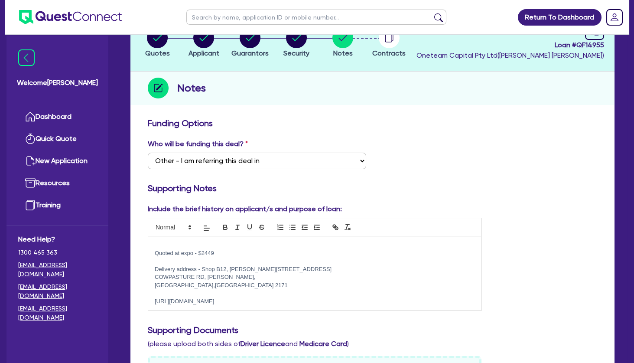
scroll to position [0, 0]
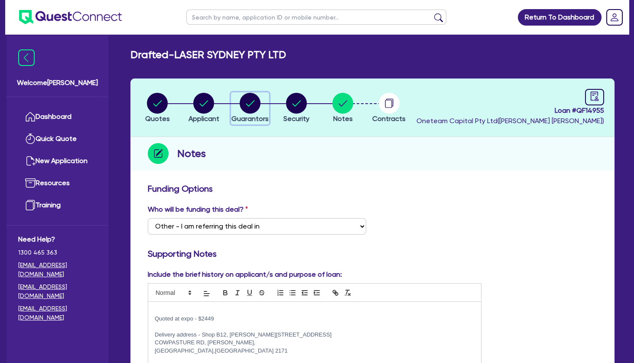
click at [251, 109] on circle "button" at bounding box center [250, 103] width 21 height 21
select select "MRS"
select select "[GEOGRAPHIC_DATA]"
select select "MARRIED"
select select "PROPERTY"
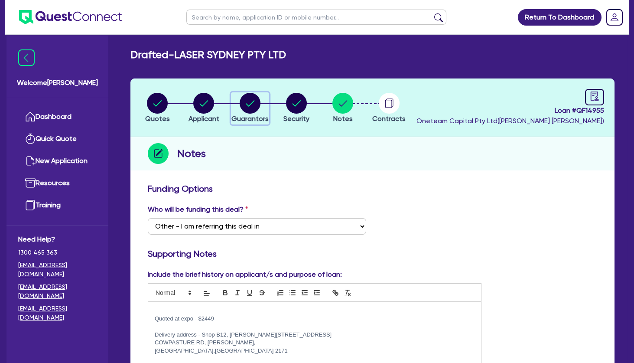
select select "INVESTMENT_PROPERTY"
select select "CASH"
select select "VEHICLE"
select select "HOUSEHOLD_PERSONAL"
select select "OTHER"
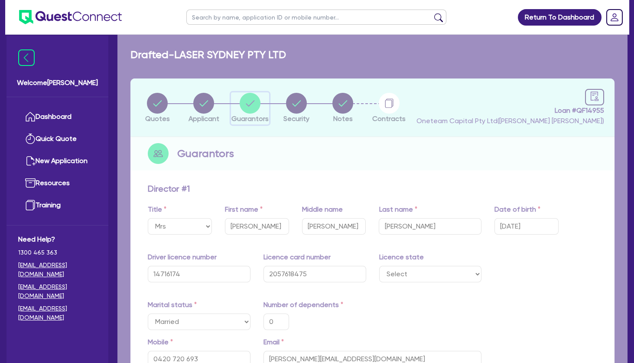
type input "0"
type input "0420 720 693"
type input "1,600,000"
type input "510,000"
type input "300,000"
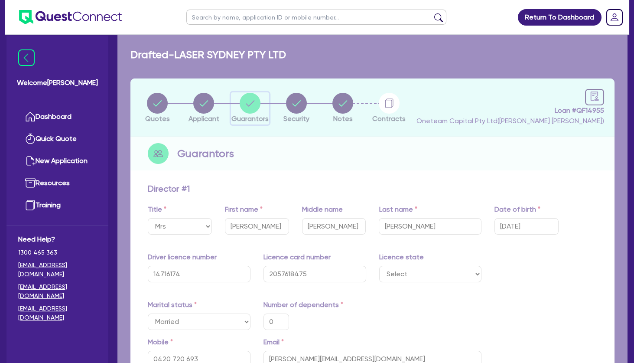
type input "200,000"
type input "45,000"
type input "4,000"
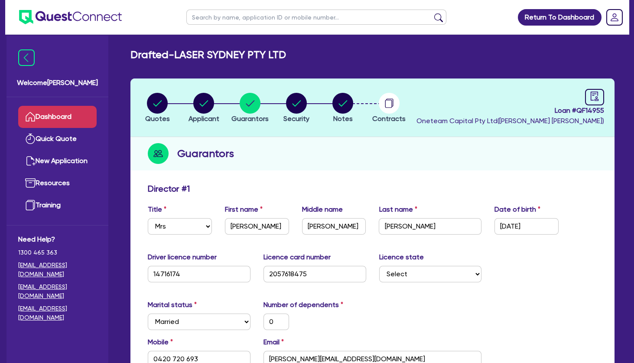
click at [65, 117] on link "Dashboard" at bounding box center [57, 117] width 78 height 22
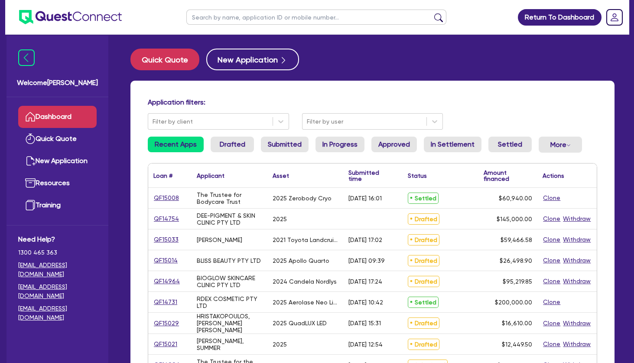
click at [248, 14] on input "text" at bounding box center [316, 17] width 260 height 15
type input "marjan"
click at [432, 13] on button "submit" at bounding box center [439, 19] width 14 height 12
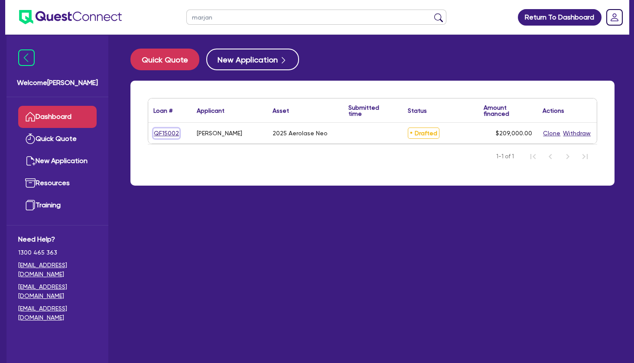
click at [162, 131] on link "QF15002" at bounding box center [166, 133] width 26 height 10
select select "SECONDARY_ASSETS"
select select "MEDICAL_DENTAL_LABORATORY_EQUIPMENT"
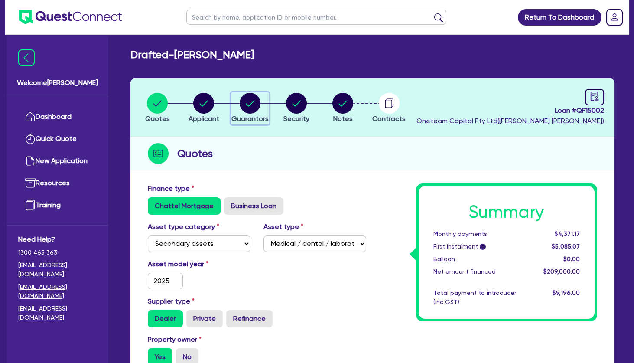
click at [261, 104] on circle "button" at bounding box center [250, 103] width 21 height 21
select select "MRS"
select select "[GEOGRAPHIC_DATA]"
select select "SINGLE"
select select "PROPERTY"
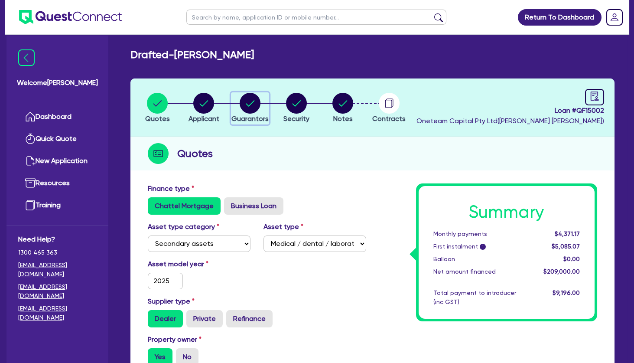
select select "CASH"
select select "VEHICLE"
select select "HOUSEHOLD_PERSONAL"
select select "OTHER"
select select "MORTGAGE"
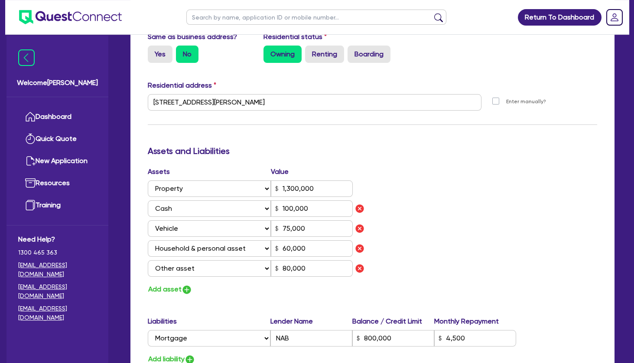
scroll to position [419, 0]
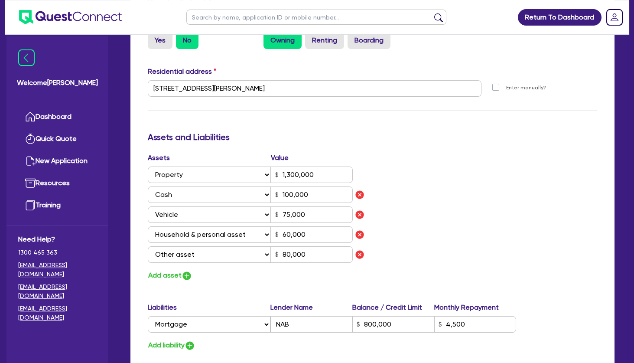
click at [429, 151] on div "Update residential status for Director #1 Boarding is only acceptable when the …" at bounding box center [373, 124] width 450 height 721
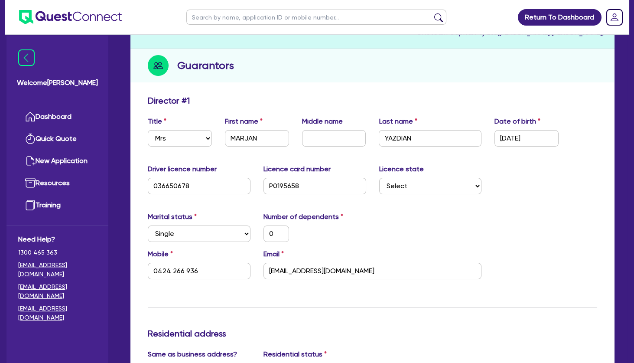
scroll to position [0, 0]
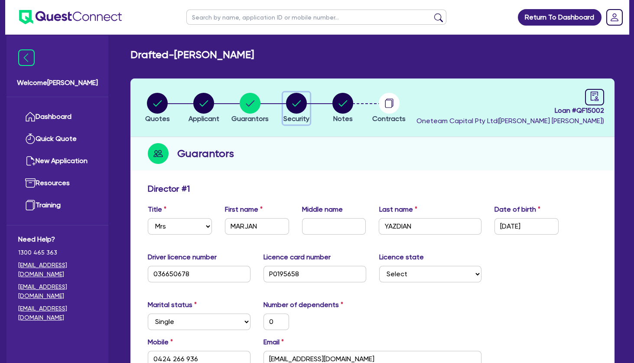
click at [294, 100] on circle "button" at bounding box center [296, 103] width 21 height 21
select select "SECONDARY_ASSETS"
select select "MEDICAL_DENTAL_LABORATORY_EQUIPMENT"
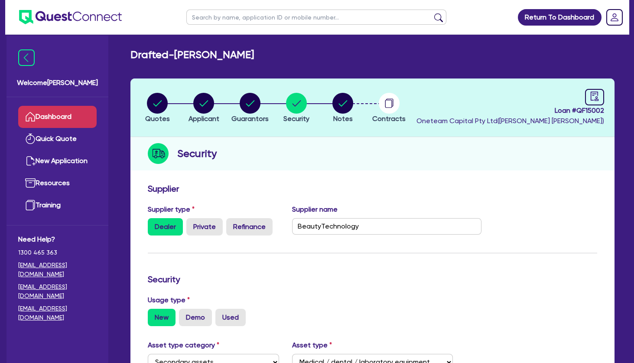
click at [70, 114] on link "Dashboard" at bounding box center [57, 117] width 78 height 22
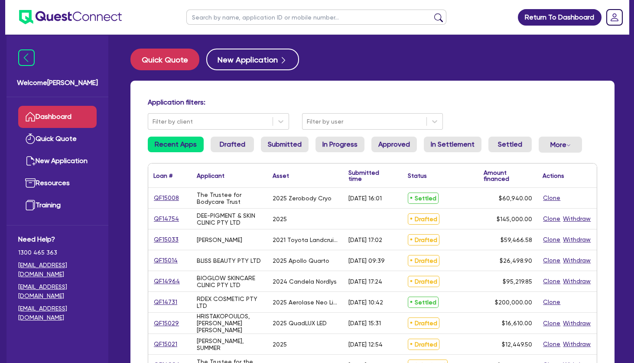
click at [247, 22] on input "text" at bounding box center [316, 17] width 260 height 15
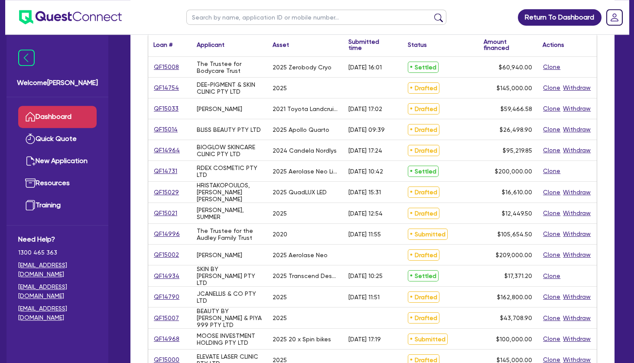
scroll to position [152, 0]
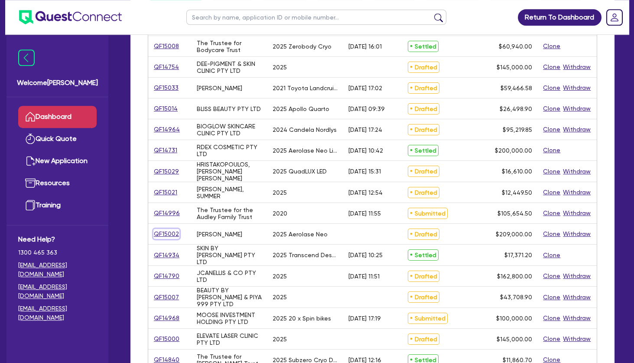
click at [172, 235] on link "QF15002" at bounding box center [166, 234] width 26 height 10
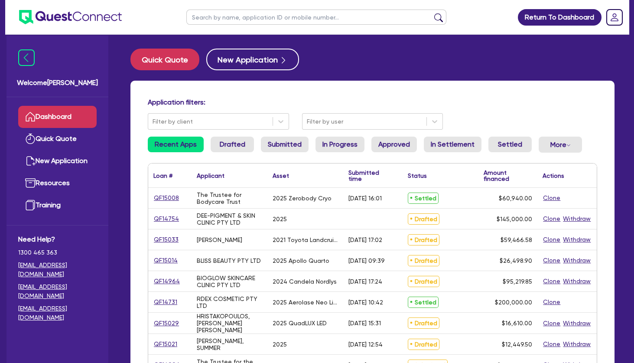
select select "SECONDARY_ASSETS"
select select "MEDICAL_DENTAL_LABORATORY_EQUIPMENT"
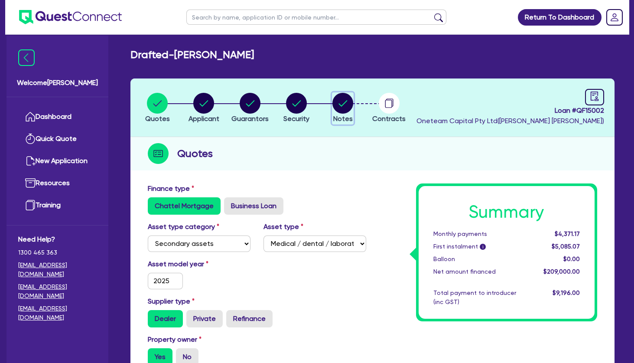
click at [342, 100] on circle "button" at bounding box center [343, 103] width 21 height 21
select select "Other"
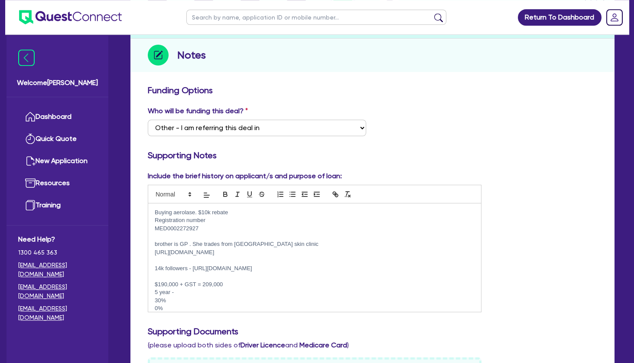
scroll to position [105, 0]
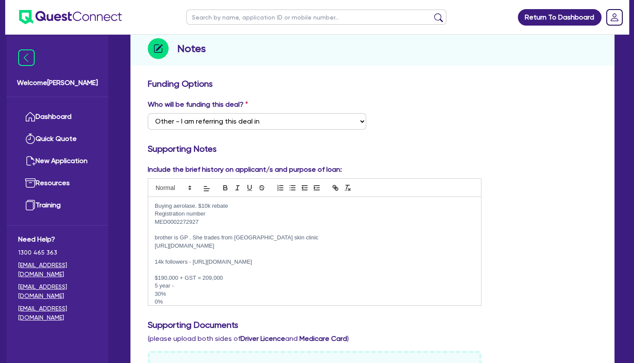
click at [220, 251] on p at bounding box center [315, 254] width 320 height 8
click at [263, 247] on p "[URL][DOMAIN_NAME]" at bounding box center [315, 246] width 320 height 8
click at [291, 239] on p "brother is GP . She trades from [GEOGRAPHIC_DATA] skin clinic" at bounding box center [315, 238] width 320 height 8
drag, startPoint x: 296, startPoint y: 238, endPoint x: 236, endPoint y: 239, distance: 60.3
click at [236, 239] on p "brother is GP . She trades from [GEOGRAPHIC_DATA] skin clinic" at bounding box center [315, 238] width 320 height 8
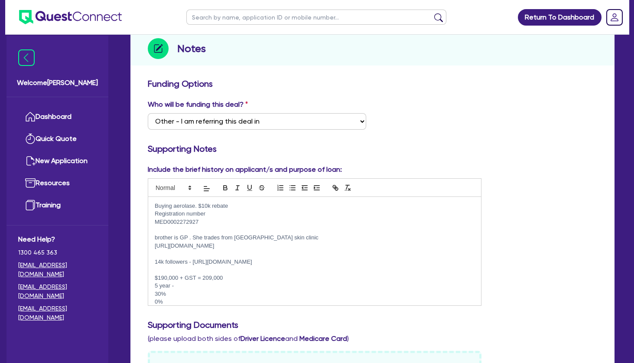
click at [271, 245] on p "[URL][DOMAIN_NAME]" at bounding box center [315, 246] width 320 height 8
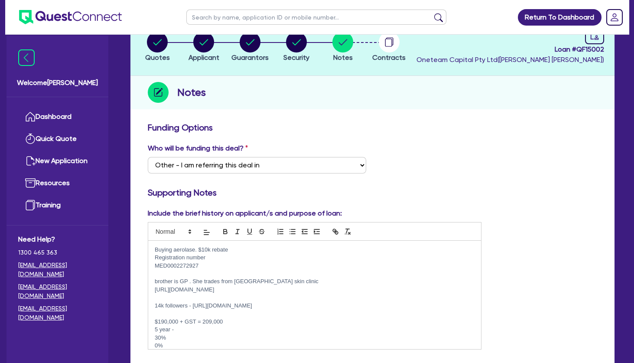
scroll to position [61, 0]
click at [203, 52] on button "Applicant" at bounding box center [204, 47] width 32 height 32
select select "SOLE_TRADER"
select select "HEALTH_BEAUTY"
select select "HAIR_BEAUTY_SALONS"
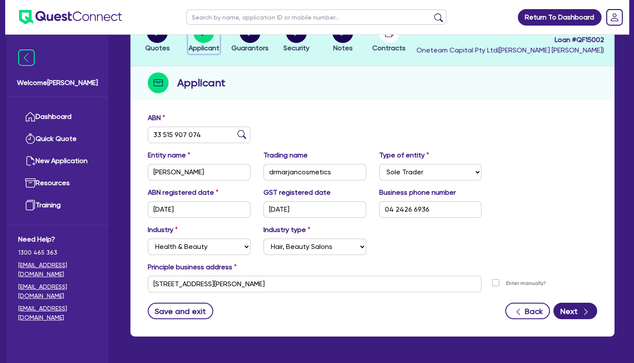
scroll to position [70, 0]
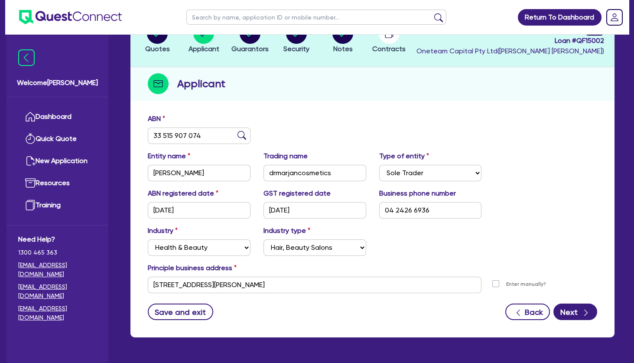
click at [360, 146] on div "ABN 33 515 907 074" at bounding box center [372, 132] width 463 height 37
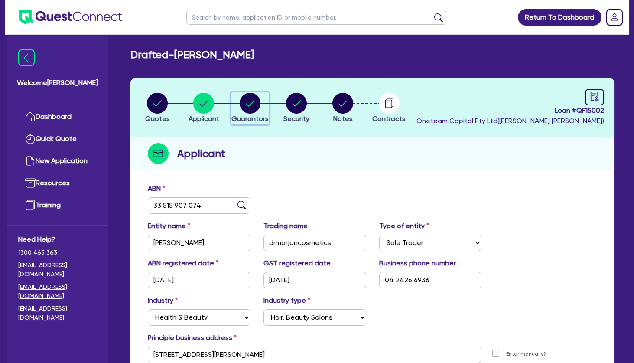
click at [250, 101] on circle "button" at bounding box center [250, 103] width 21 height 21
select select "MRS"
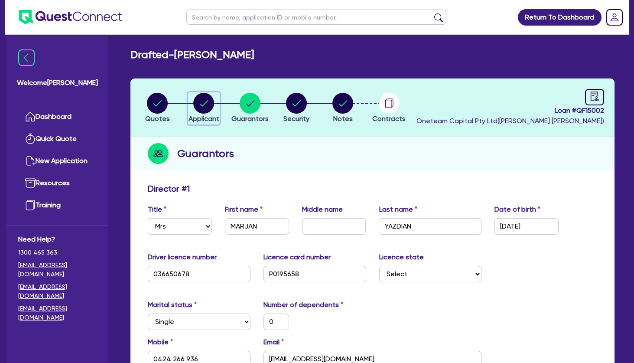
click at [202, 100] on circle "button" at bounding box center [203, 103] width 21 height 21
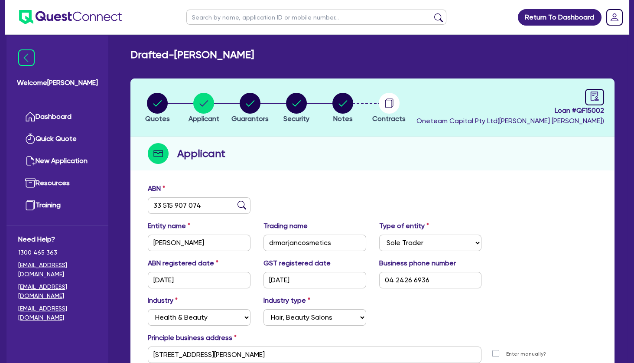
click at [225, 18] on input "text" at bounding box center [316, 17] width 260 height 15
click button "submit" at bounding box center [439, 19] width 14 height 12
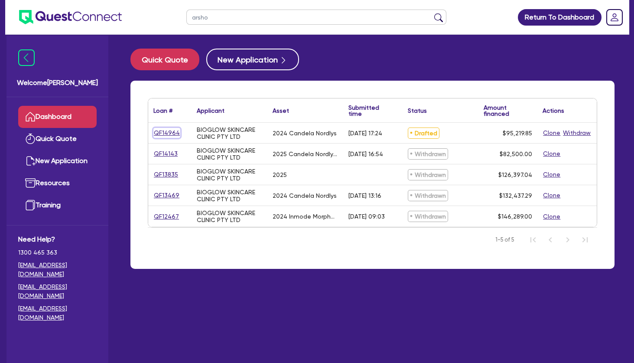
click at [174, 130] on link "QF14964" at bounding box center [166, 133] width 27 height 10
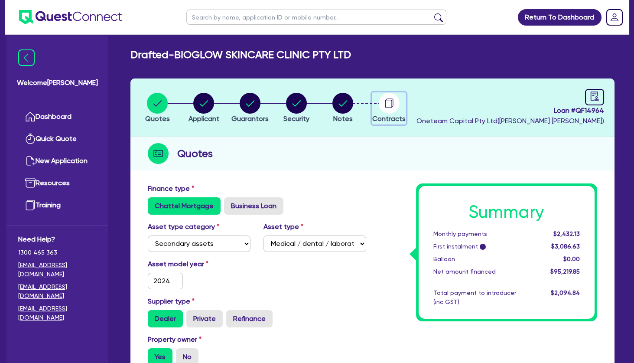
click at [384, 101] on circle "button" at bounding box center [389, 103] width 21 height 21
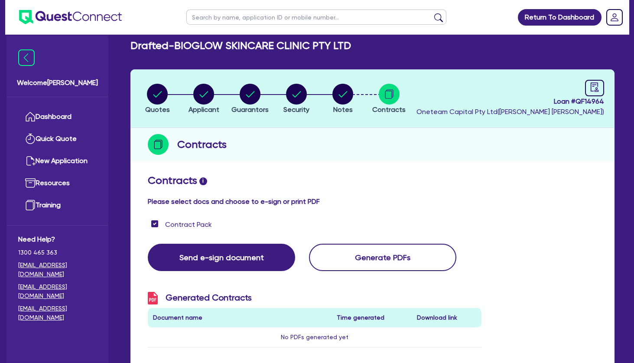
scroll to position [9, 0]
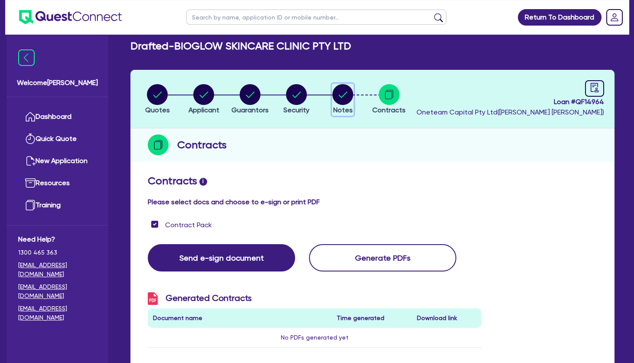
click at [349, 94] on circle "button" at bounding box center [343, 94] width 21 height 21
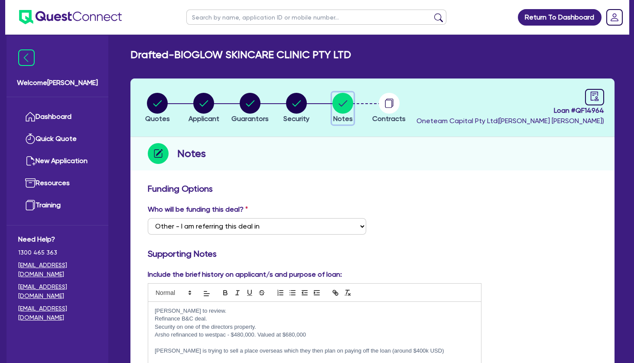
scroll to position [100, 0]
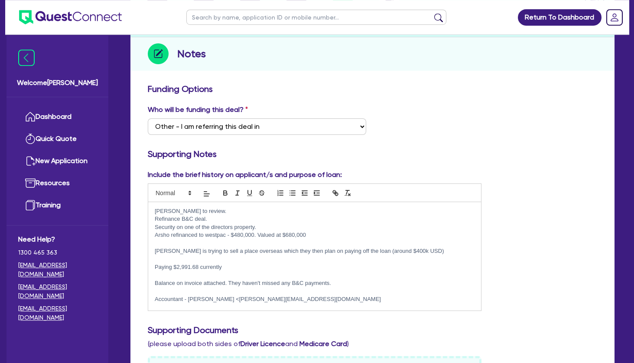
click at [281, 241] on p at bounding box center [315, 243] width 320 height 8
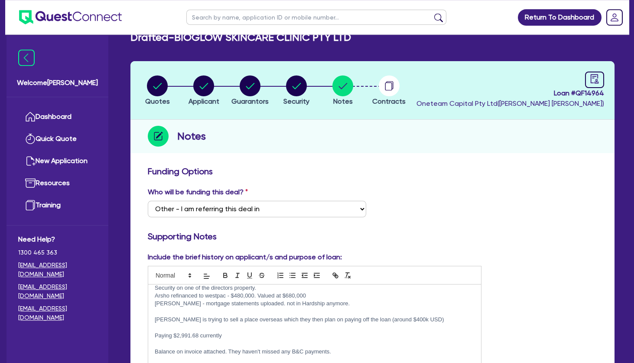
scroll to position [9, 0]
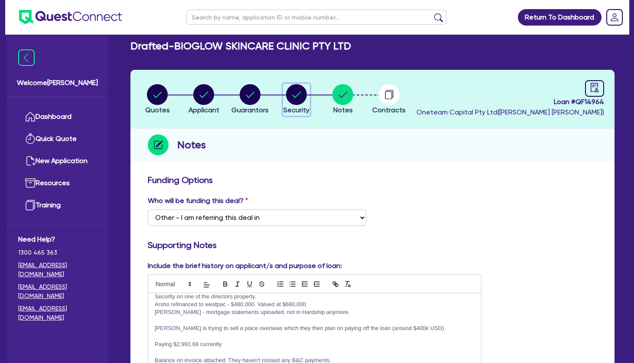
click at [291, 90] on circle "button" at bounding box center [296, 94] width 21 height 21
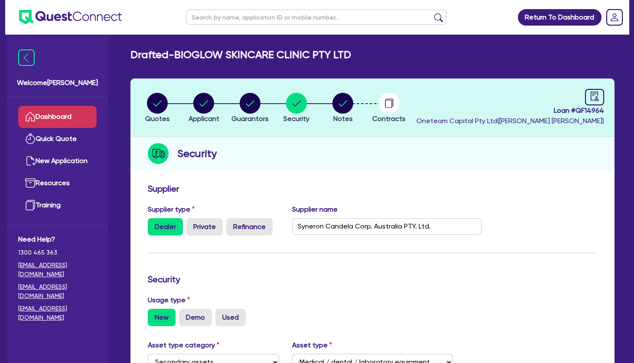
click at [59, 111] on link "Dashboard" at bounding box center [57, 117] width 78 height 22
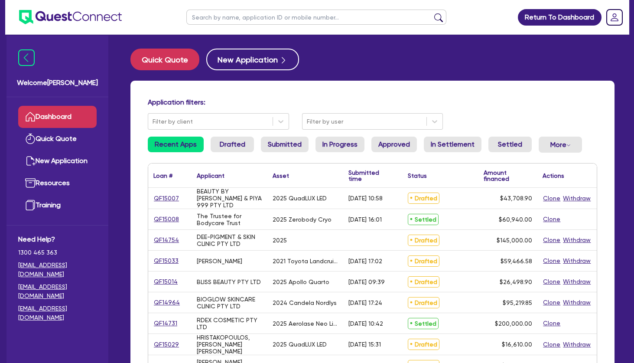
click at [241, 19] on input "text" at bounding box center [316, 17] width 260 height 15
click at [432, 13] on button "submit" at bounding box center [439, 19] width 14 height 12
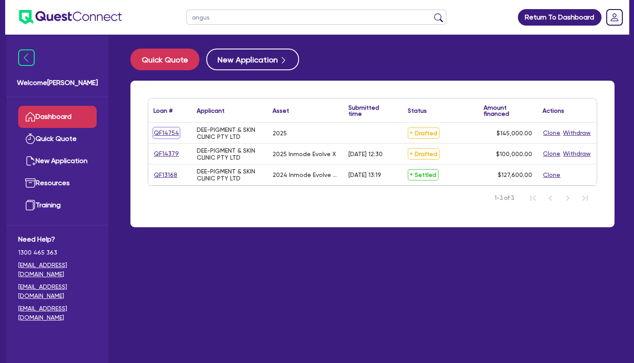
click at [169, 131] on link "QF14754" at bounding box center [166, 133] width 26 height 10
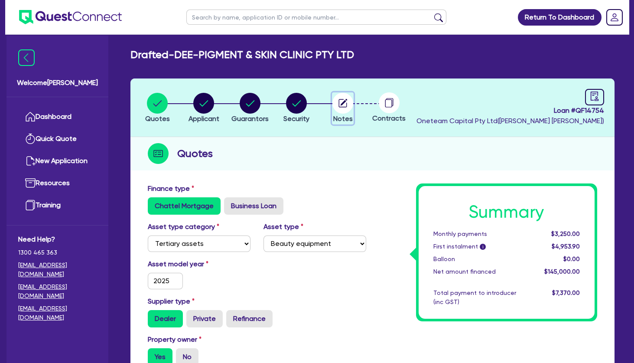
click at [344, 98] on circle "button" at bounding box center [343, 103] width 21 height 21
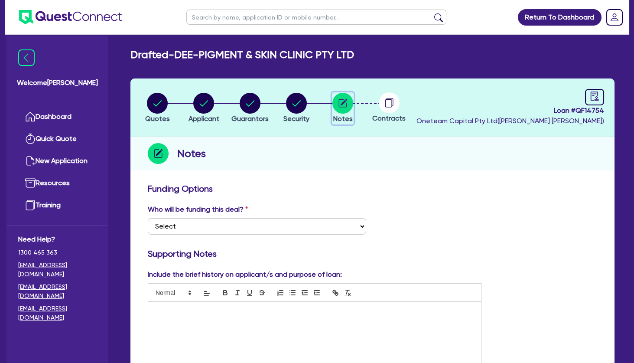
scroll to position [339, 0]
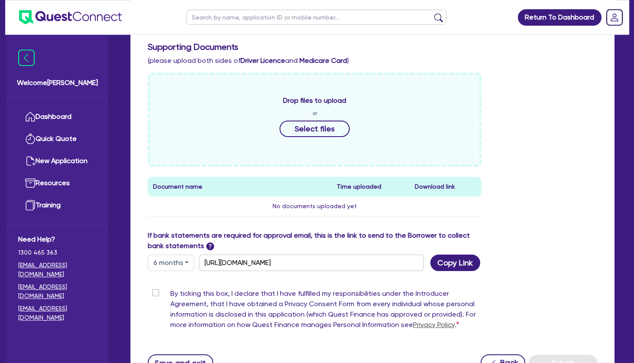
click at [172, 263] on button "6 months" at bounding box center [171, 262] width 46 height 16
click at [172, 314] on link "12 months" at bounding box center [182, 315] width 69 height 16
click at [453, 264] on button "Copy Link" at bounding box center [456, 262] width 50 height 16
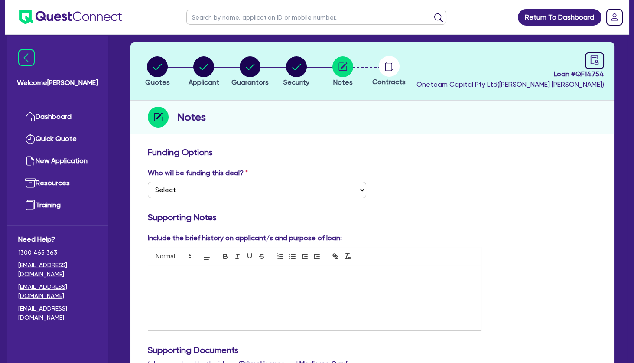
scroll to position [31, 0]
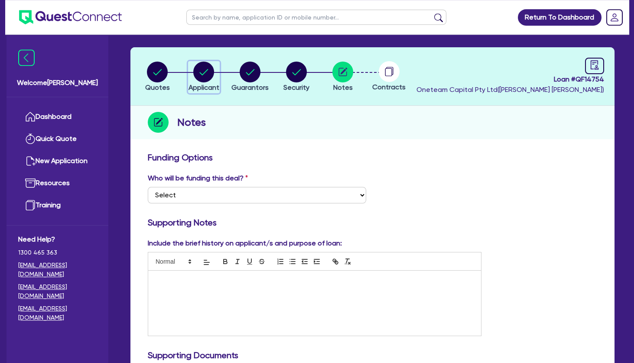
click at [218, 75] on div "button" at bounding box center [204, 72] width 31 height 21
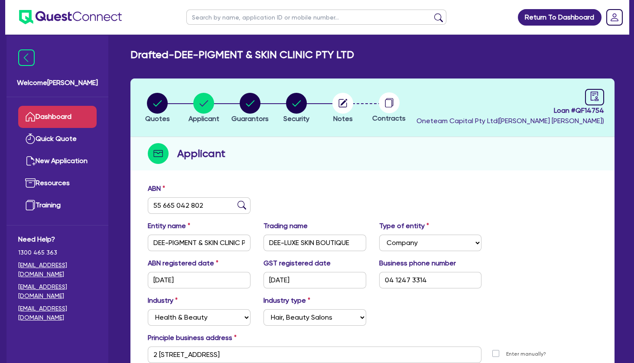
click at [76, 113] on link "Dashboard" at bounding box center [57, 117] width 78 height 22
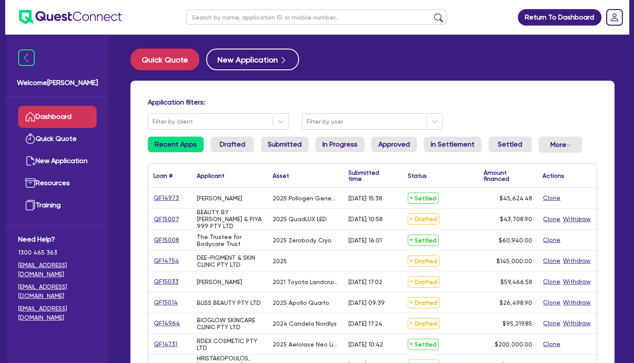
click at [251, 18] on input "text" at bounding box center [316, 17] width 260 height 15
click at [432, 13] on button "submit" at bounding box center [439, 19] width 14 height 12
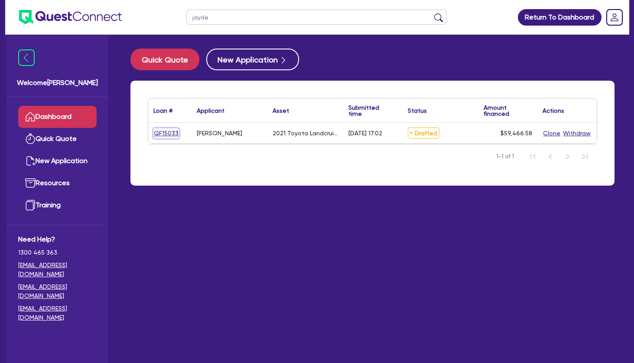
click at [171, 129] on link "QF15033" at bounding box center [166, 133] width 26 height 10
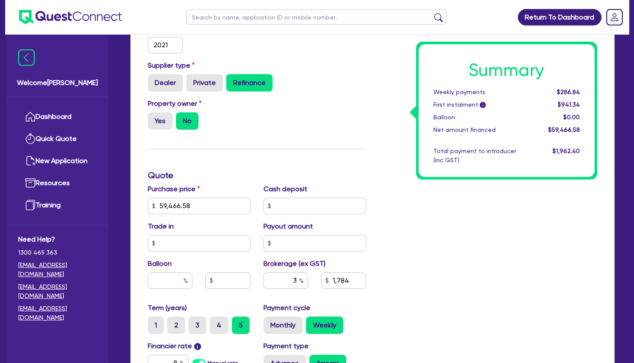
scroll to position [398, 0]
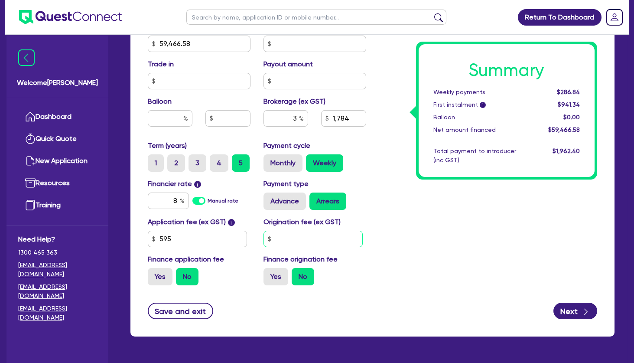
click at [294, 238] on input "text" at bounding box center [313, 239] width 99 height 16
click at [438, 216] on div "Summary Weekly payments $286.84 First instalment i $941.34 Balloon $0.00 Net am…" at bounding box center [489, 38] width 232 height 507
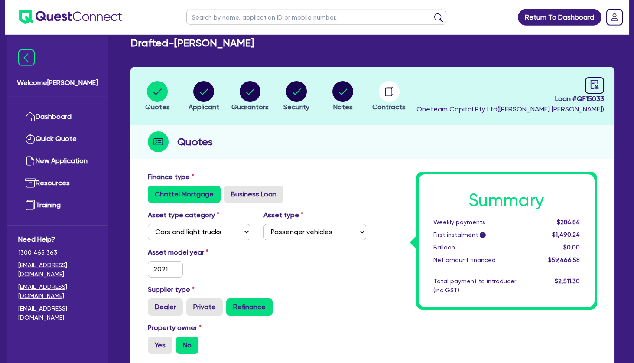
scroll to position [12, 0]
drag, startPoint x: 606, startPoint y: 101, endPoint x: 578, endPoint y: 99, distance: 27.8
click at [578, 99] on header "Quotes Applicant [GEOGRAPHIC_DATA] Security Notes Contracts Loan # QF15033 Onet…" at bounding box center [372, 96] width 484 height 59
copy span "QF15033"
click at [463, 134] on div "Quotes" at bounding box center [372, 141] width 484 height 33
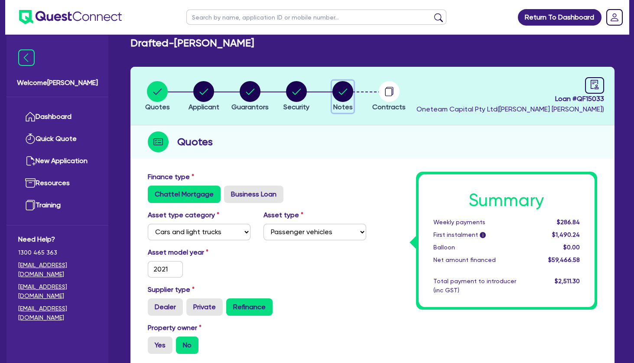
click at [351, 87] on circle "button" at bounding box center [343, 91] width 21 height 21
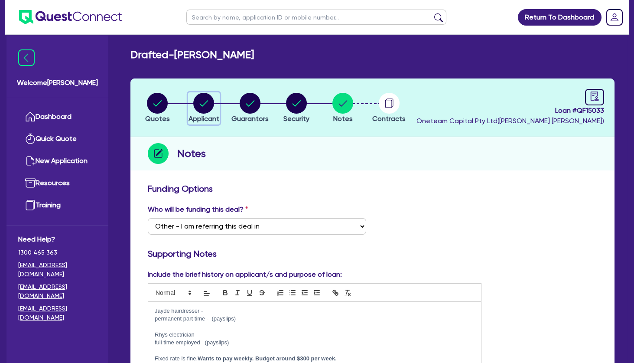
click at [205, 109] on circle "button" at bounding box center [203, 103] width 21 height 21
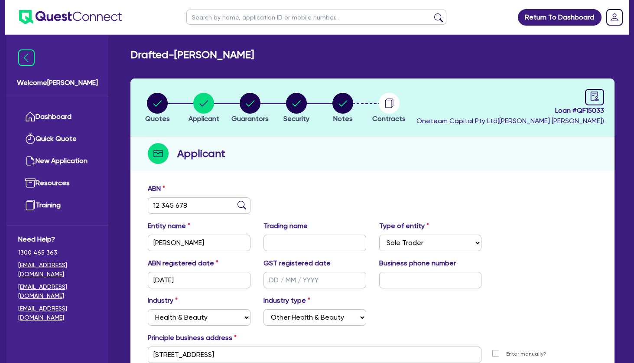
click at [248, 16] on input "text" at bounding box center [316, 17] width 260 height 15
click button "submit" at bounding box center [439, 19] width 14 height 12
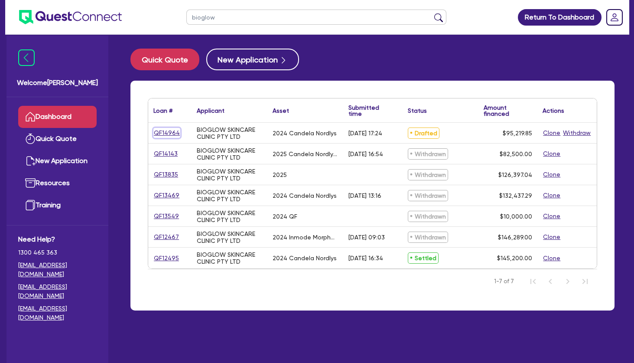
click at [171, 133] on link "QF14964" at bounding box center [166, 133] width 27 height 10
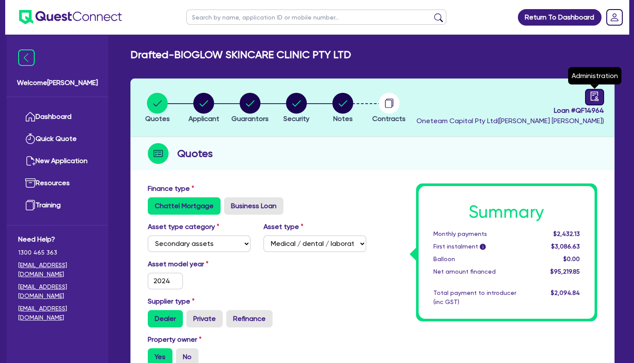
click at [594, 95] on icon "audit" at bounding box center [595, 96] width 10 height 10
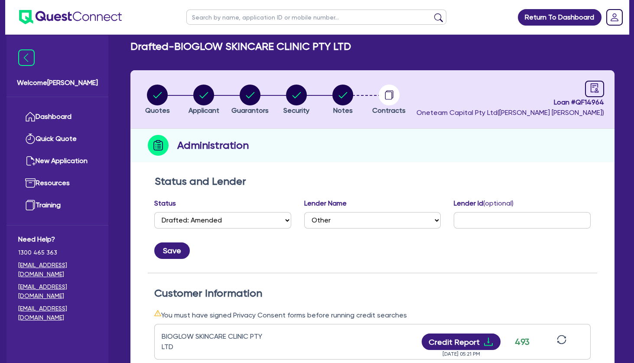
scroll to position [7, 0]
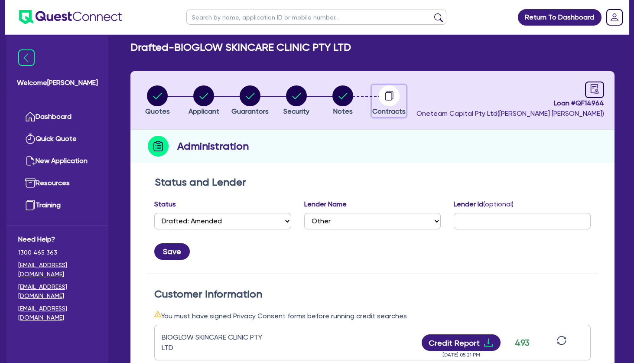
click at [390, 95] on circle "button" at bounding box center [389, 95] width 21 height 21
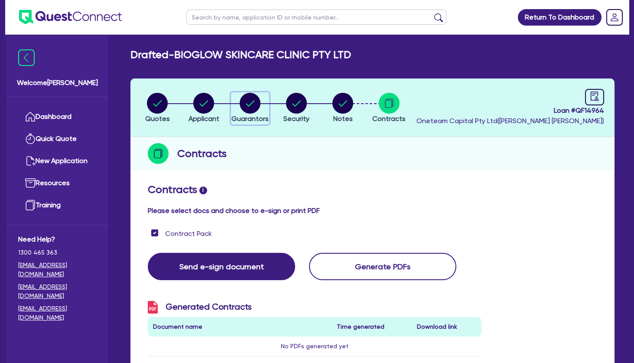
click at [253, 102] on icon "button" at bounding box center [250, 103] width 9 height 6
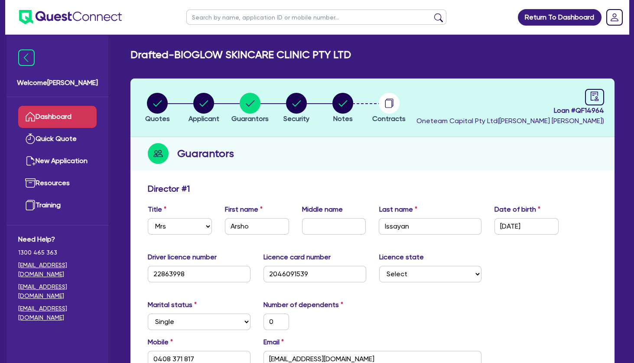
click at [65, 117] on link "Dashboard" at bounding box center [57, 117] width 78 height 22
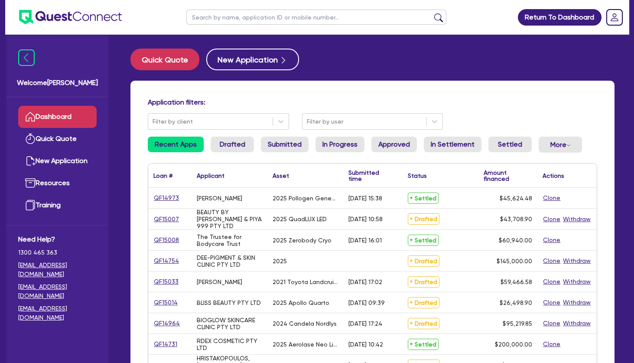
click at [236, 16] on input "text" at bounding box center [316, 17] width 260 height 15
click at [432, 13] on button "submit" at bounding box center [439, 19] width 14 height 12
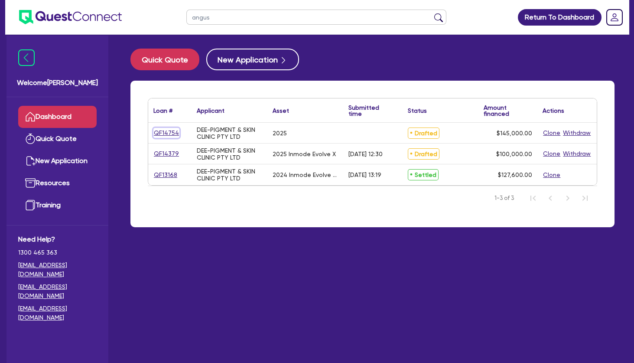
click at [167, 133] on link "QF14754" at bounding box center [166, 133] width 26 height 10
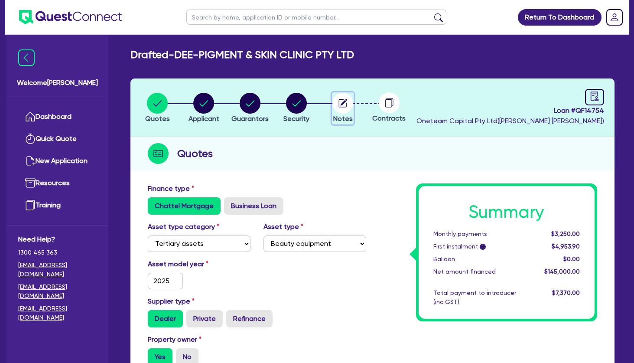
click at [341, 97] on circle "button" at bounding box center [343, 103] width 21 height 21
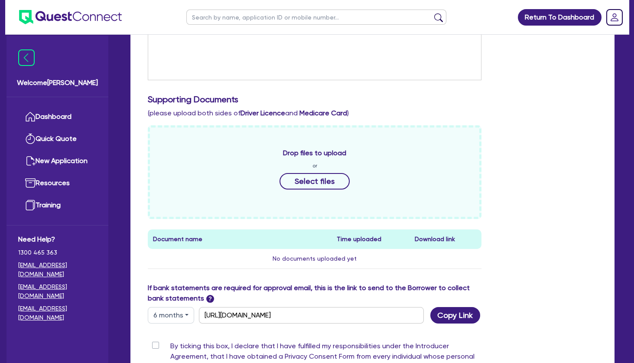
scroll to position [417, 0]
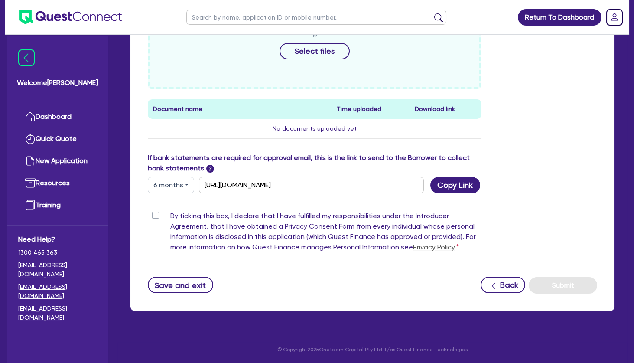
click at [156, 209] on div "Funding Options Who will be funding this deal? Select I want Quest to fund 100%…" at bounding box center [373, 29] width 450 height 527
click at [170, 213] on label "By ticking this box, I declare that I have fulfilled my responsibilities under …" at bounding box center [325, 233] width 311 height 45
click at [155, 213] on input "By ticking this box, I declare that I have fulfilled my responsibilities under …" at bounding box center [151, 215] width 7 height 8
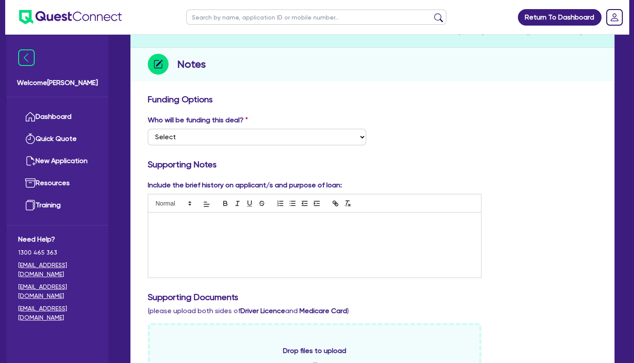
scroll to position [89, 0]
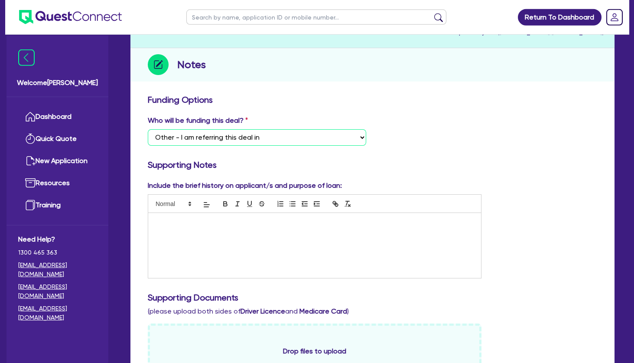
click option "Other - I am referring this deal in" at bounding box center [0, 0] width 0 height 0
click at [189, 220] on p at bounding box center [315, 222] width 320 height 8
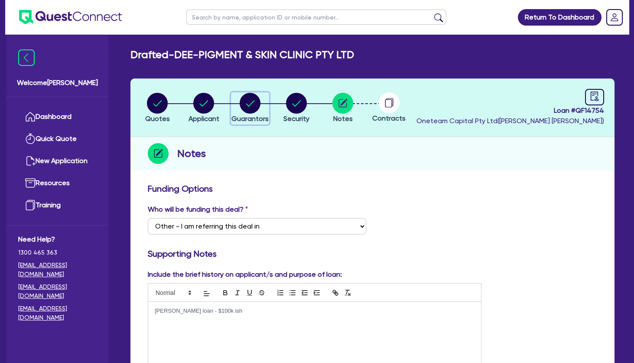
click at [248, 107] on circle "button" at bounding box center [250, 103] width 21 height 21
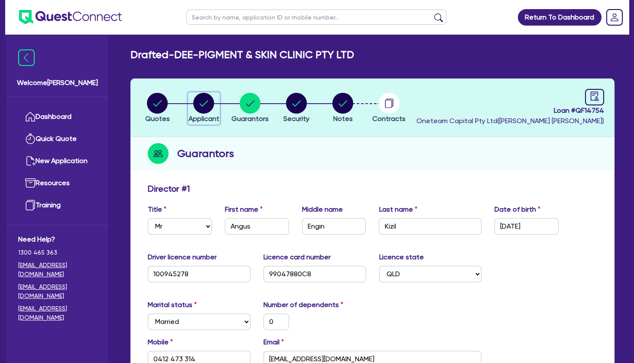
click at [205, 104] on circle "button" at bounding box center [203, 103] width 21 height 21
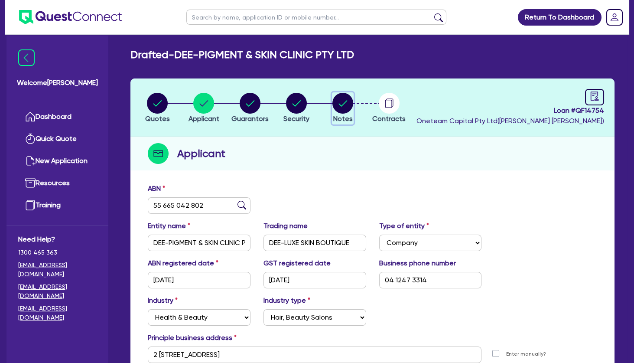
click at [338, 106] on circle "button" at bounding box center [343, 103] width 21 height 21
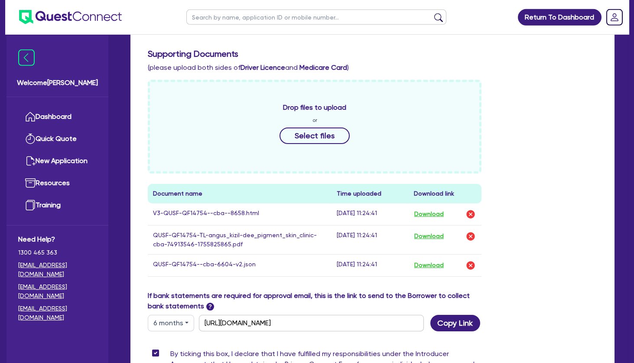
scroll to position [333, 0]
click at [424, 215] on button "Download" at bounding box center [429, 214] width 30 height 11
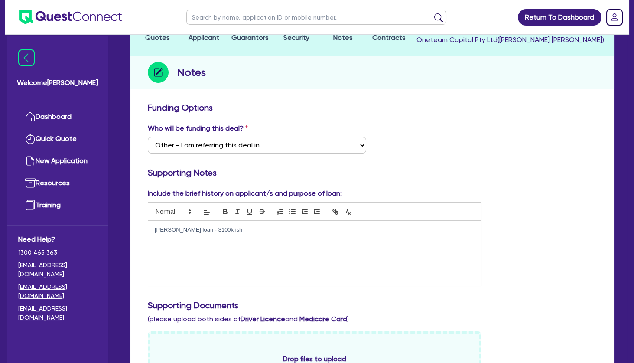
scroll to position [0, 0]
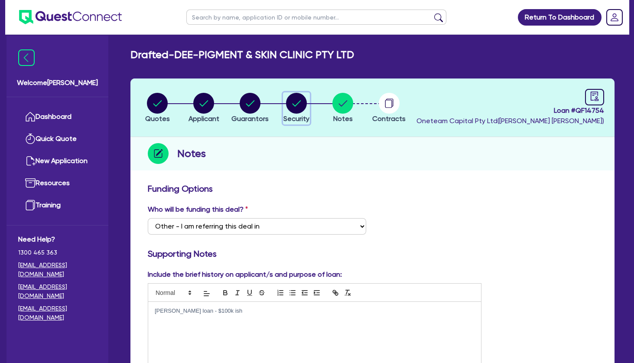
click at [296, 103] on circle "button" at bounding box center [296, 103] width 21 height 21
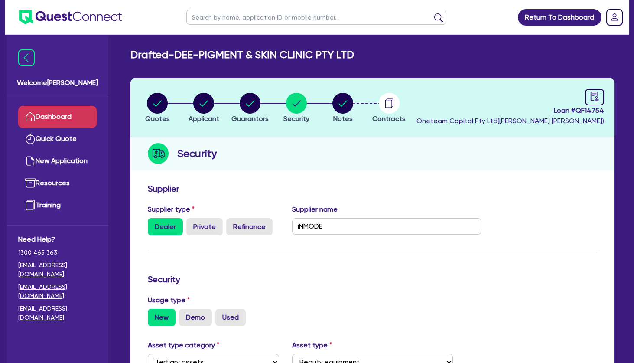
click at [55, 118] on link "Dashboard" at bounding box center [57, 117] width 78 height 22
